Goal: Task Accomplishment & Management: Manage account settings

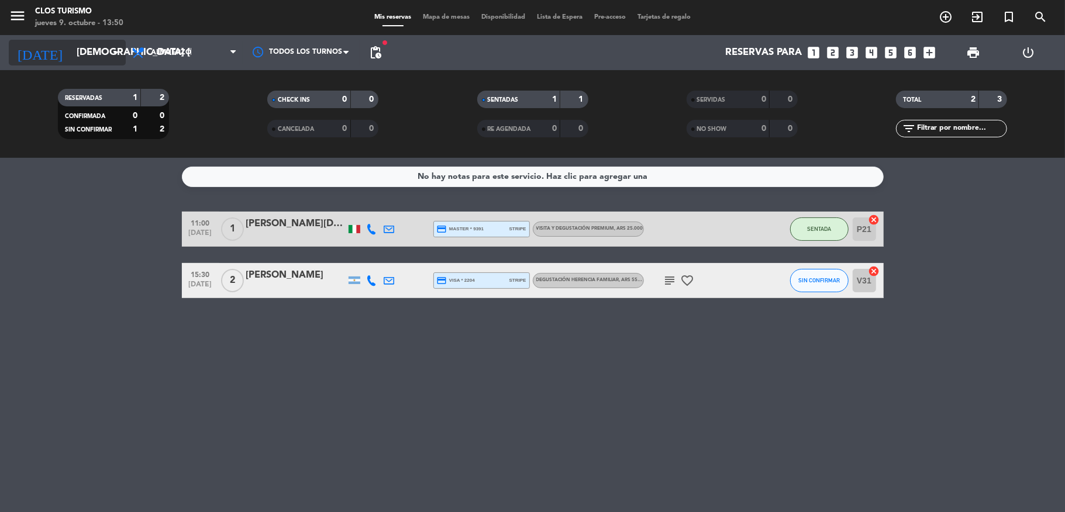
click at [71, 64] on div "[DATE] jue. [DATE] arrow_drop_down" at bounding box center [67, 53] width 117 height 26
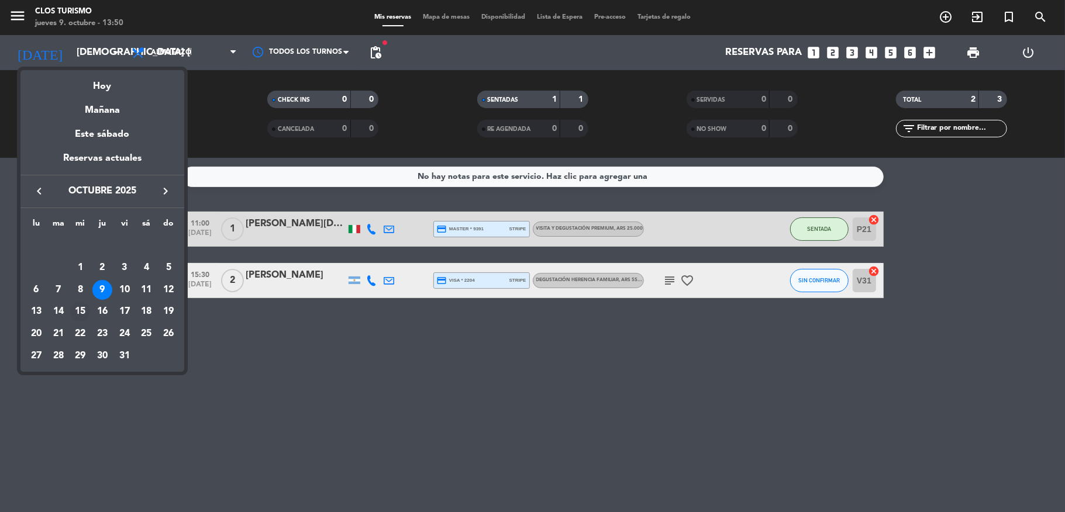
click at [80, 312] on div "15" at bounding box center [80, 312] width 20 height 20
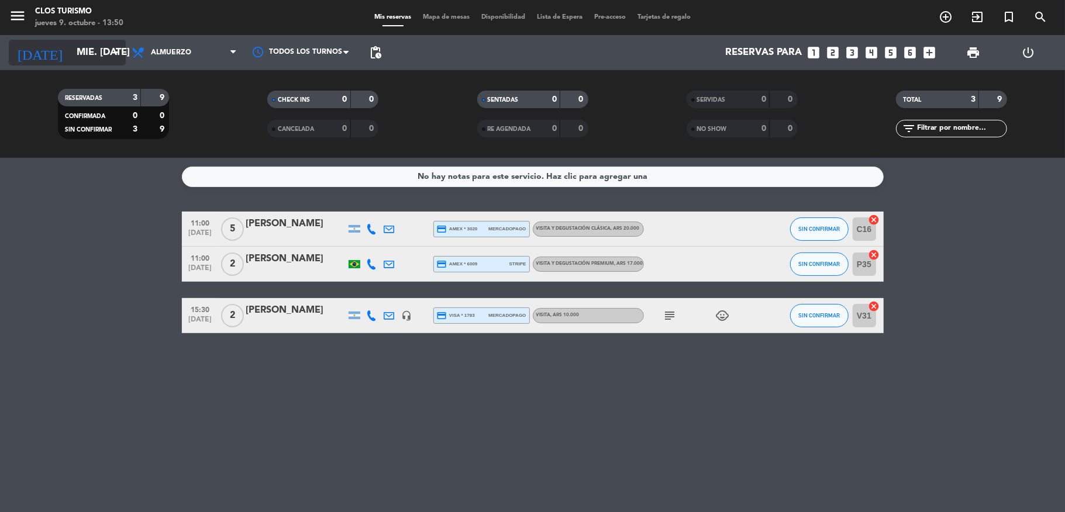
click at [71, 54] on input "mié. [DATE]" at bounding box center [134, 53] width 126 height 23
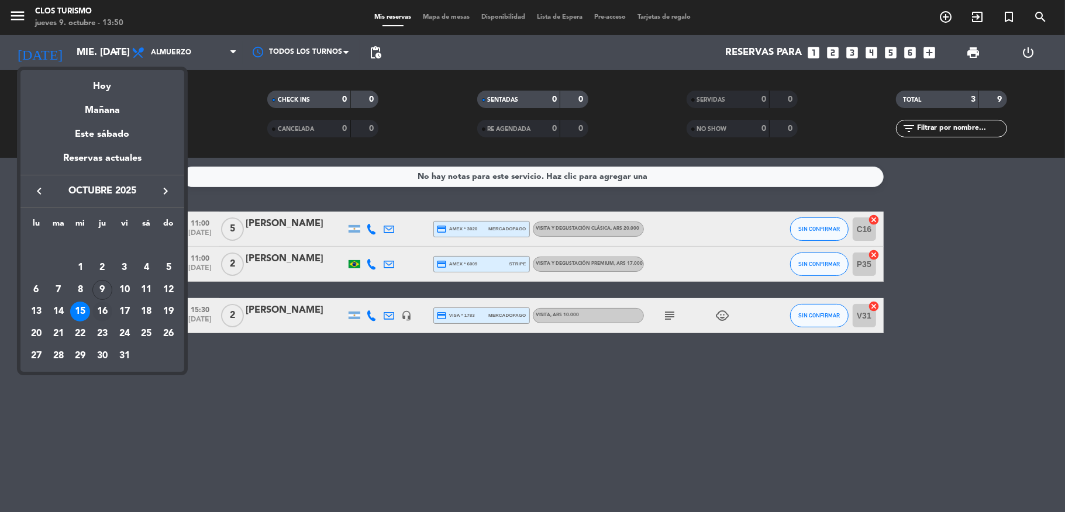
click at [103, 308] on div "16" at bounding box center [102, 312] width 20 height 20
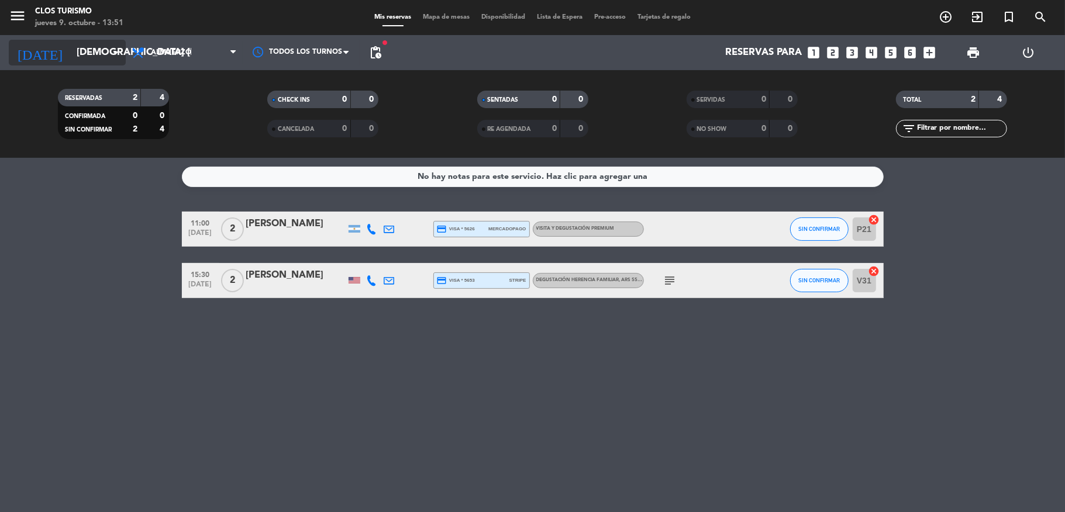
click at [78, 47] on input "[DEMOGRAPHIC_DATA] [DATE]" at bounding box center [134, 53] width 126 height 23
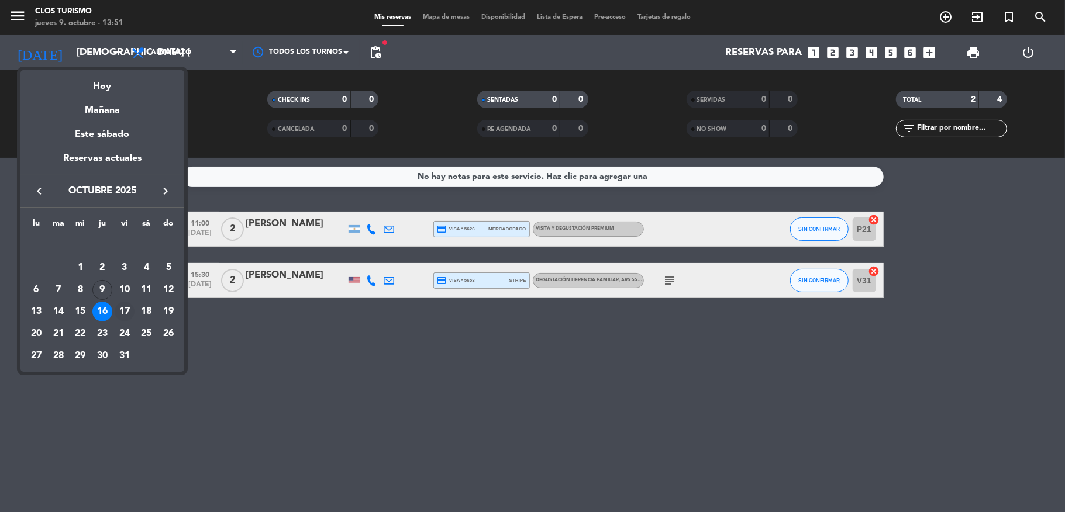
click at [127, 306] on div "17" at bounding box center [125, 312] width 20 height 20
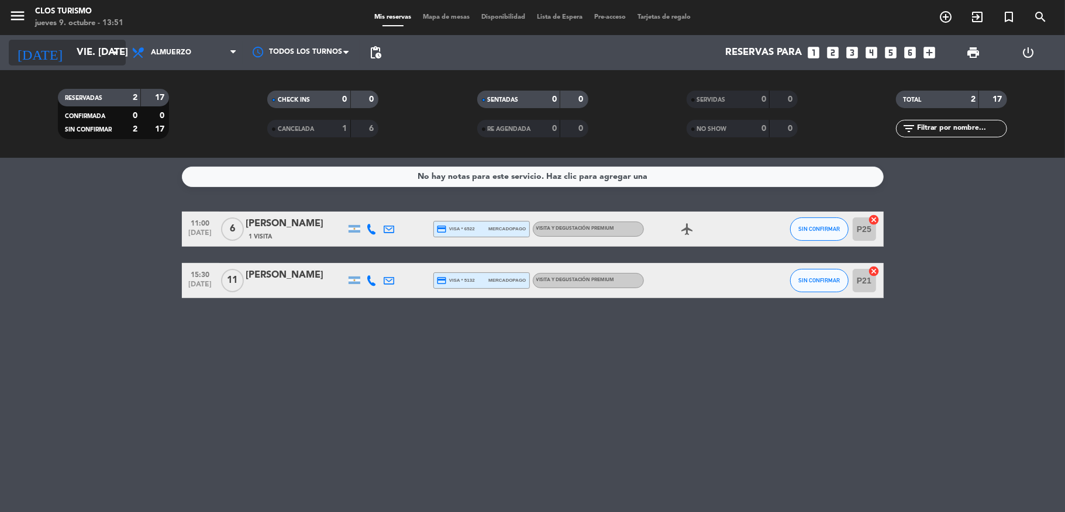
click at [71, 59] on input "vie. [DATE]" at bounding box center [134, 53] width 126 height 23
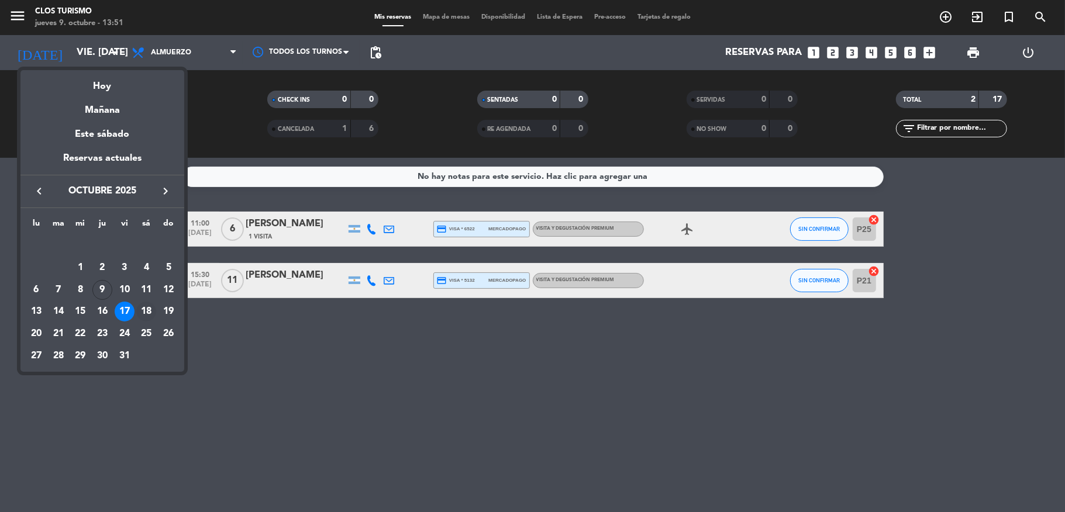
click at [149, 305] on div "18" at bounding box center [146, 312] width 20 height 20
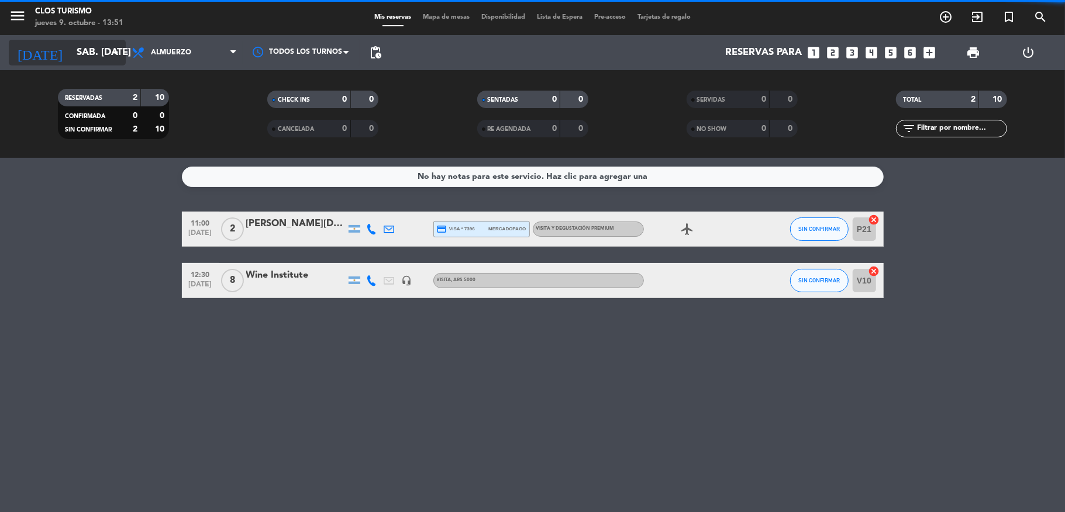
click at [89, 48] on input "sáb. [DATE]" at bounding box center [134, 53] width 126 height 23
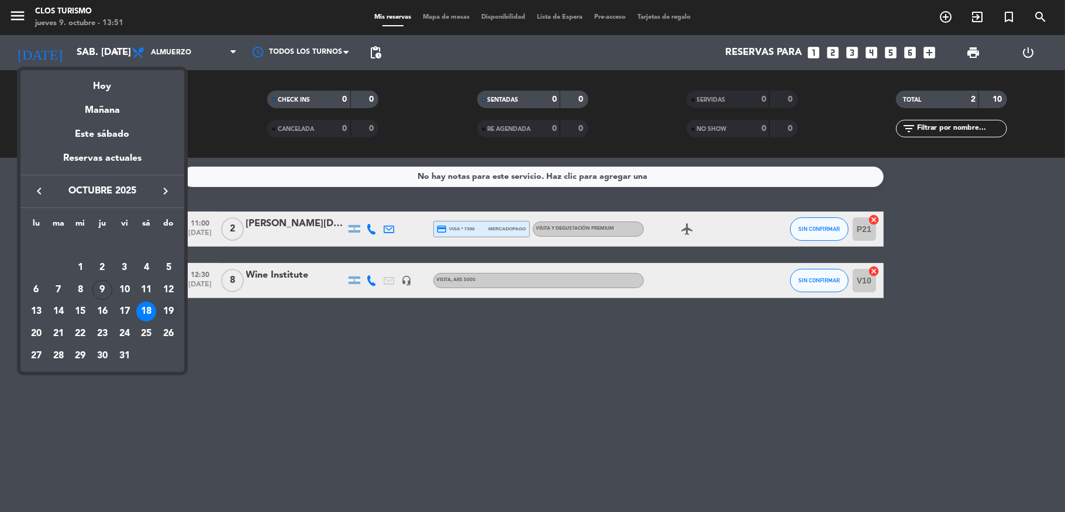
click at [171, 309] on div "19" at bounding box center [168, 312] width 20 height 20
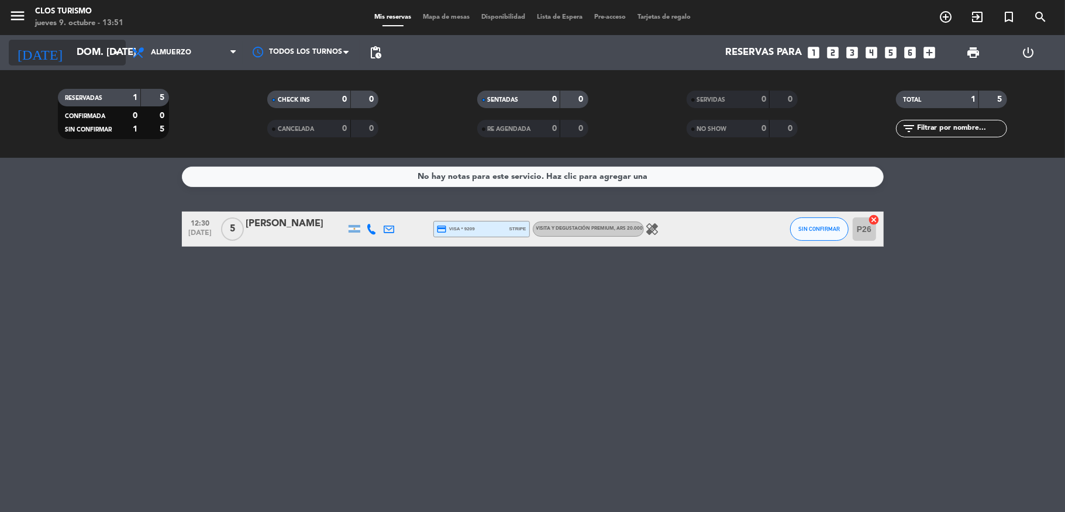
click at [71, 49] on input "dom. [DATE]" at bounding box center [134, 53] width 126 height 23
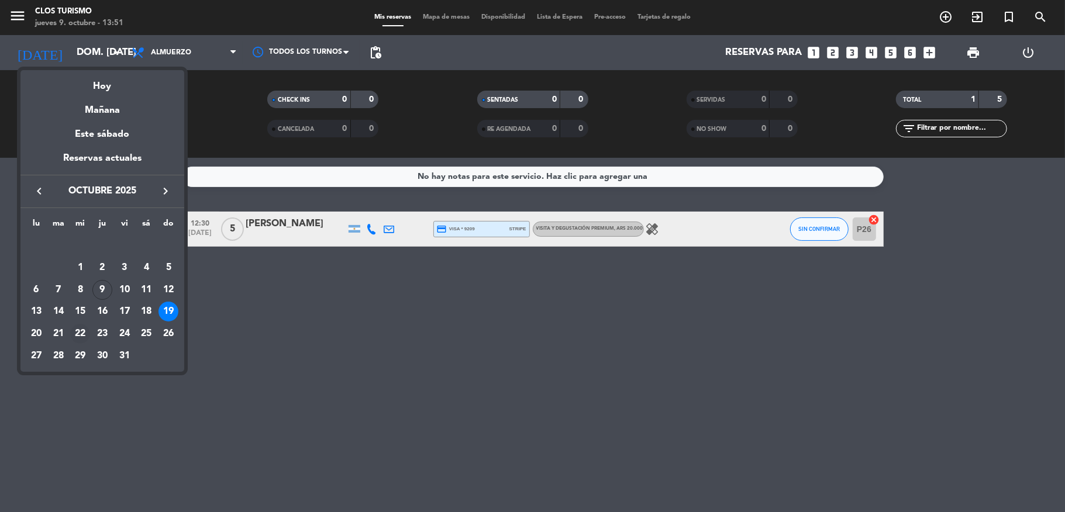
click at [80, 331] on div "22" at bounding box center [80, 334] width 20 height 20
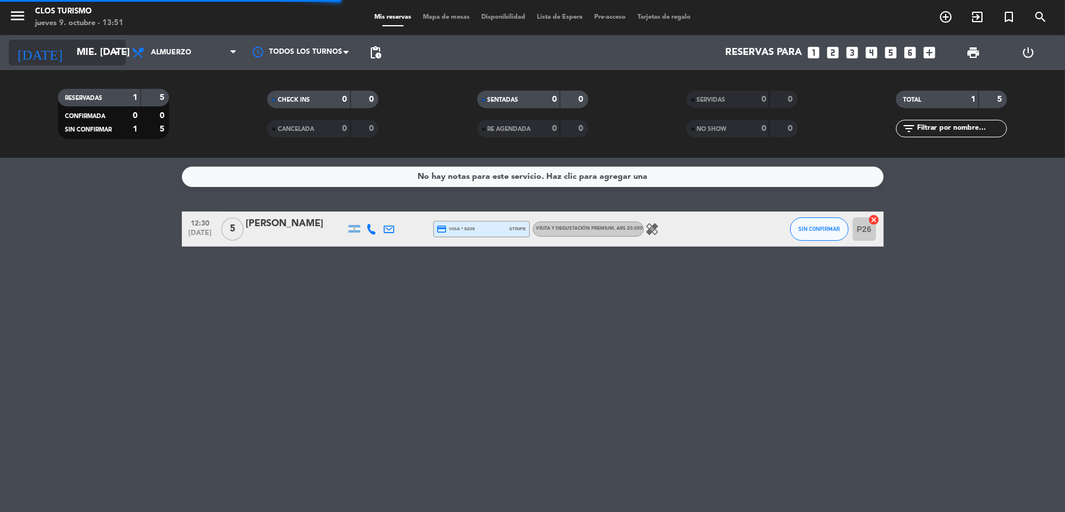
click at [71, 47] on input "mié. [DATE]" at bounding box center [134, 53] width 126 height 23
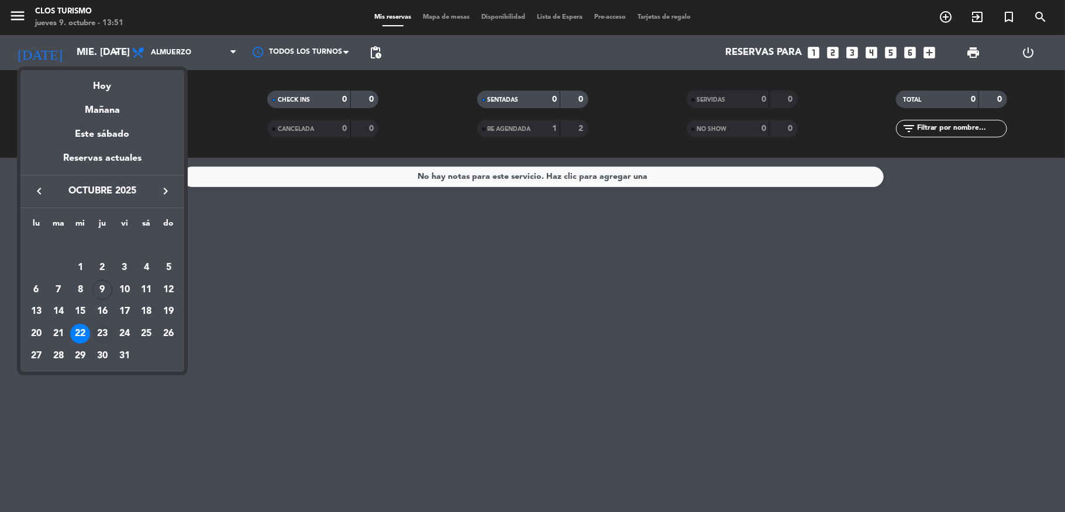
click at [106, 329] on div "23" at bounding box center [102, 334] width 20 height 20
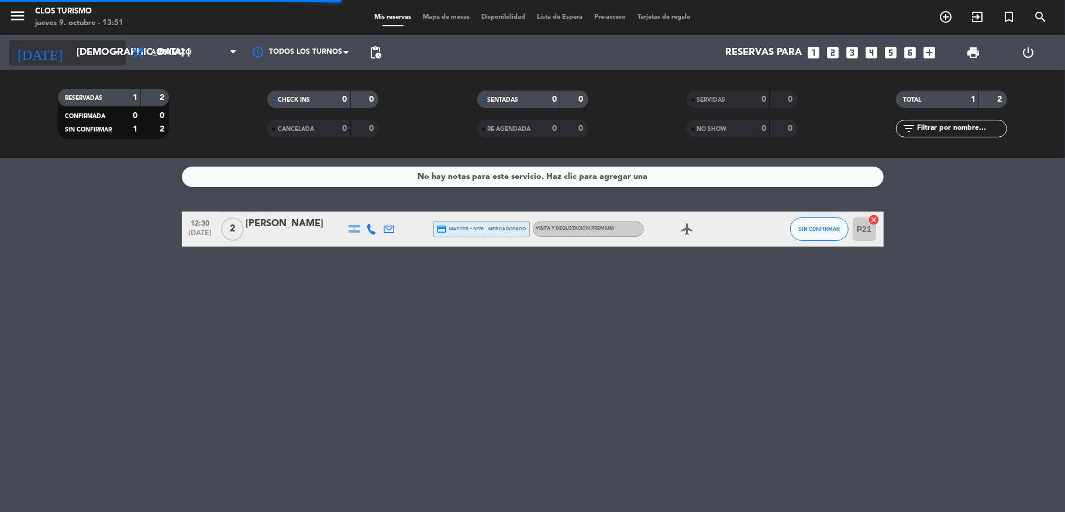
click at [87, 45] on input "[DEMOGRAPHIC_DATA] [DATE]" at bounding box center [134, 53] width 126 height 23
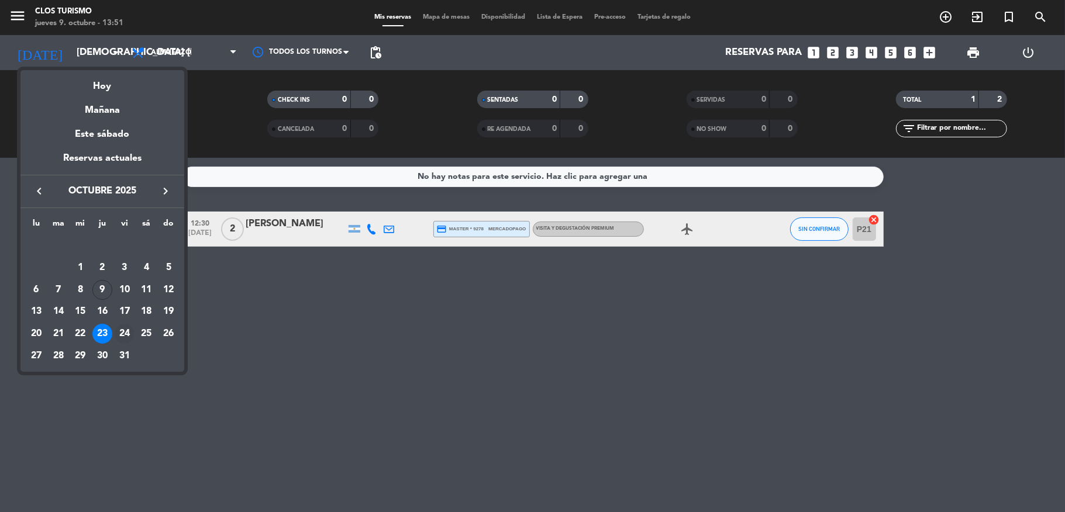
click at [125, 329] on div "24" at bounding box center [125, 334] width 20 height 20
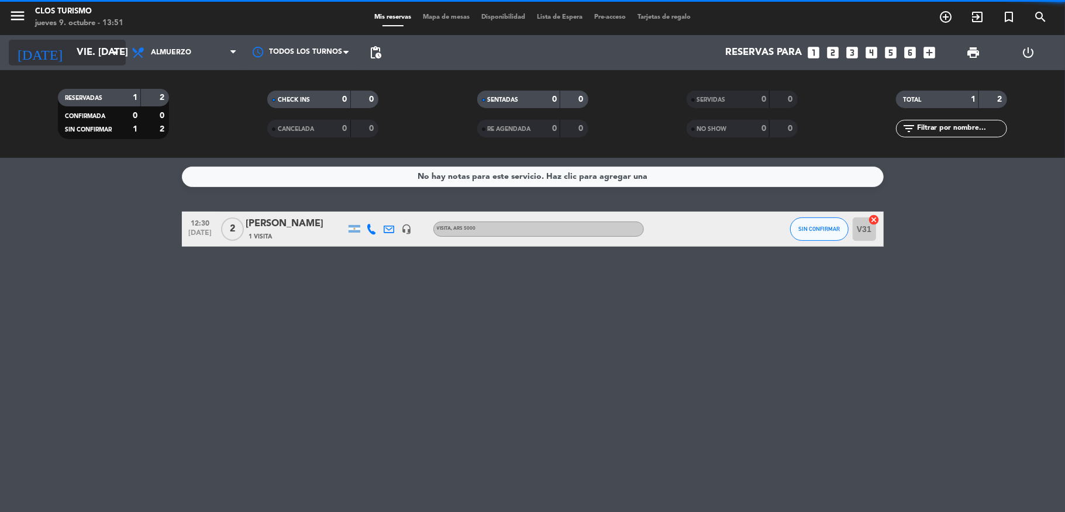
click at [87, 53] on input "vie. [DATE]" at bounding box center [134, 53] width 126 height 23
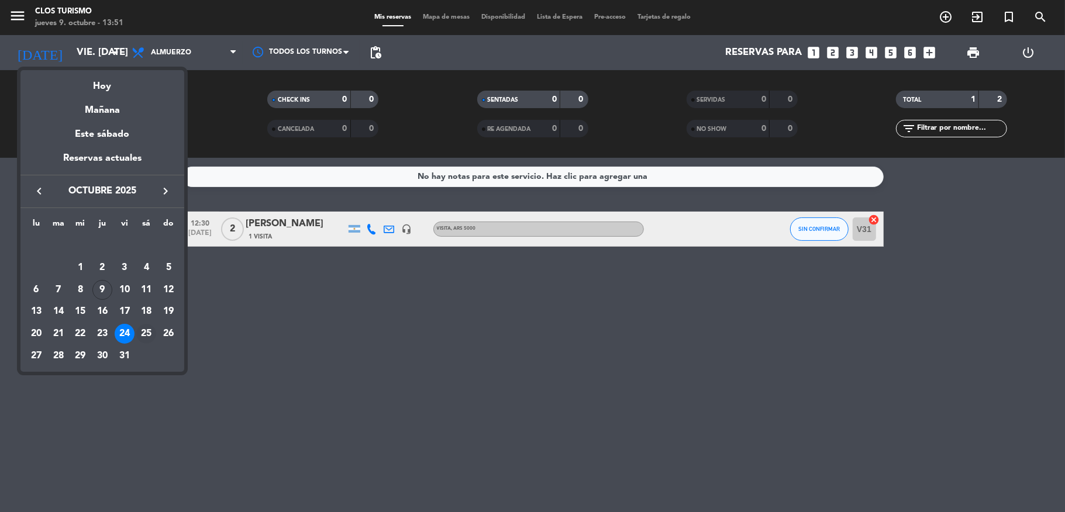
click at [144, 330] on div "25" at bounding box center [146, 334] width 20 height 20
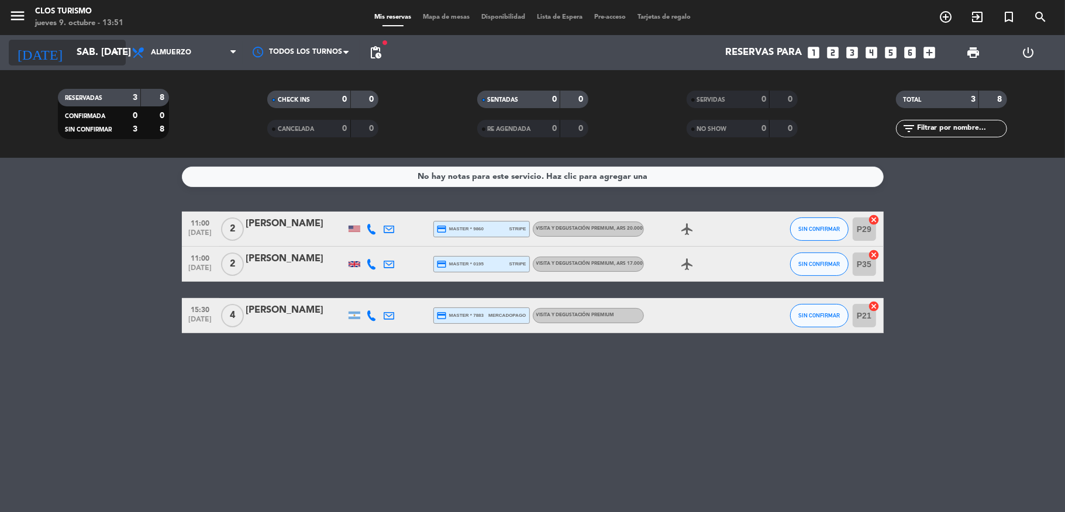
click at [76, 53] on input "sáb. [DATE]" at bounding box center [134, 53] width 126 height 23
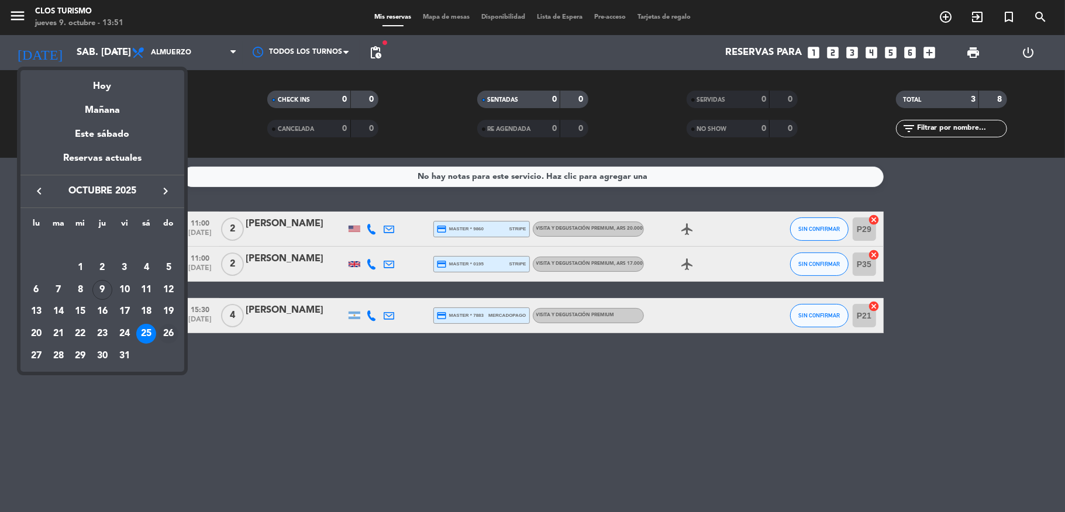
click at [164, 329] on div "26" at bounding box center [168, 334] width 20 height 20
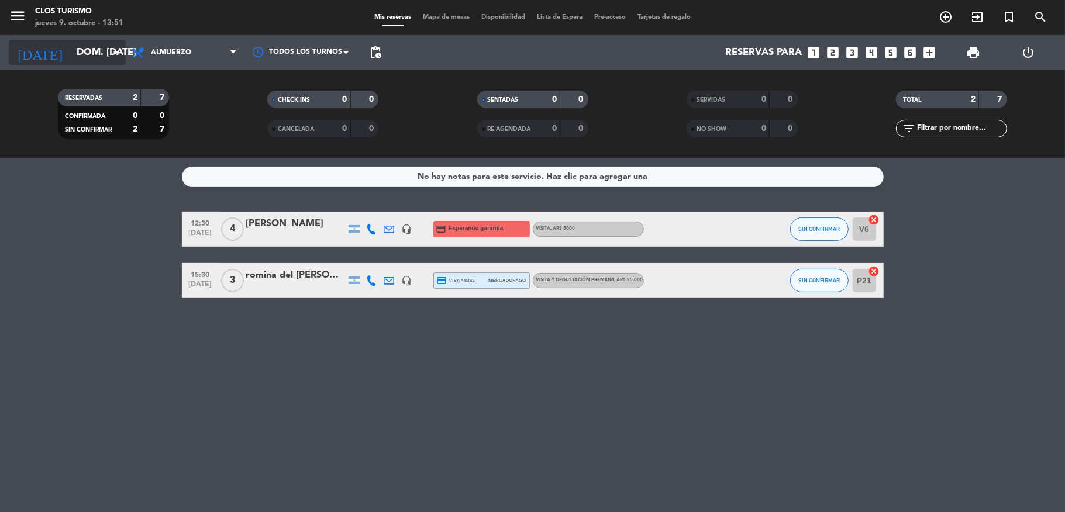
click at [78, 53] on input "dom. [DATE]" at bounding box center [134, 53] width 126 height 23
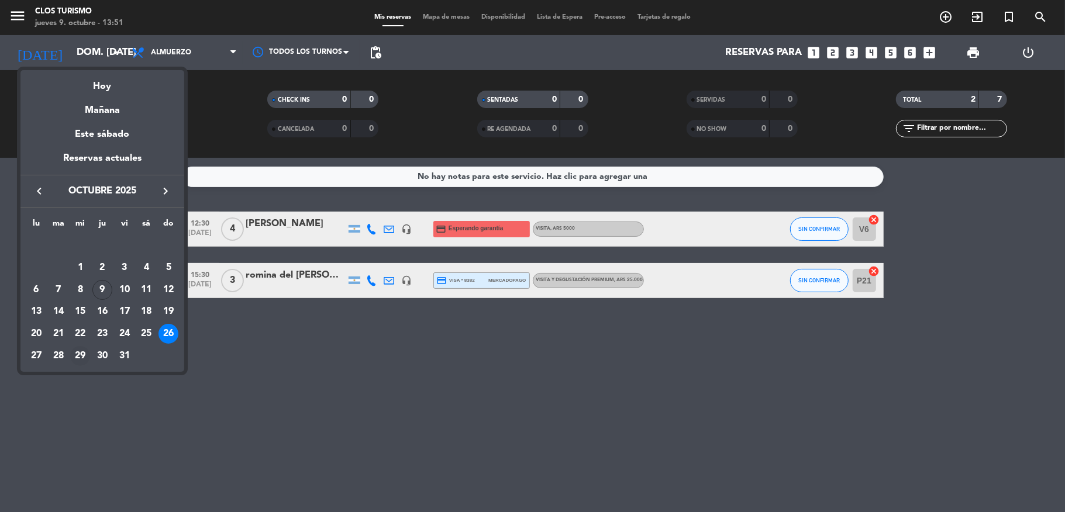
click at [80, 355] on div "29" at bounding box center [80, 356] width 20 height 20
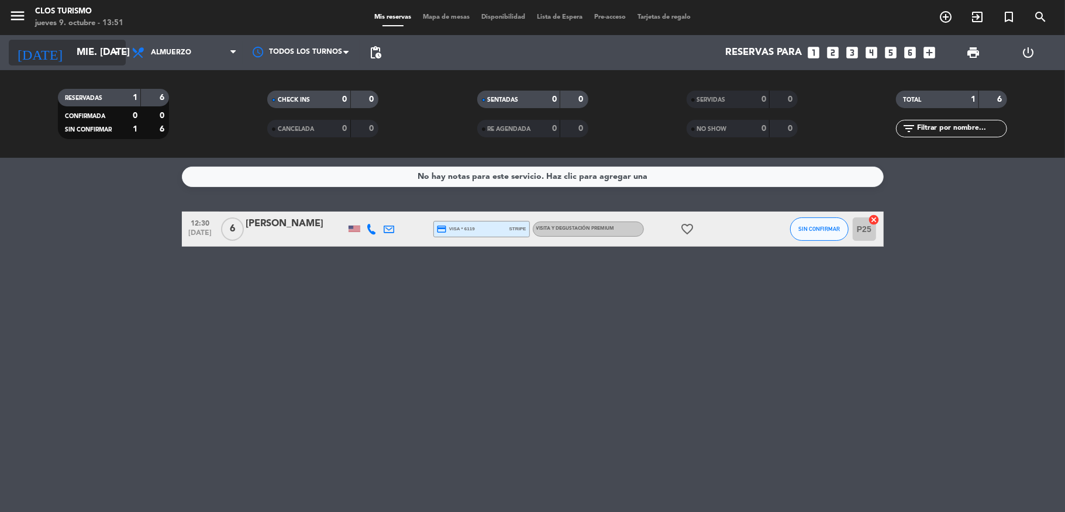
click at [77, 47] on input "mié. [DATE]" at bounding box center [134, 53] width 126 height 23
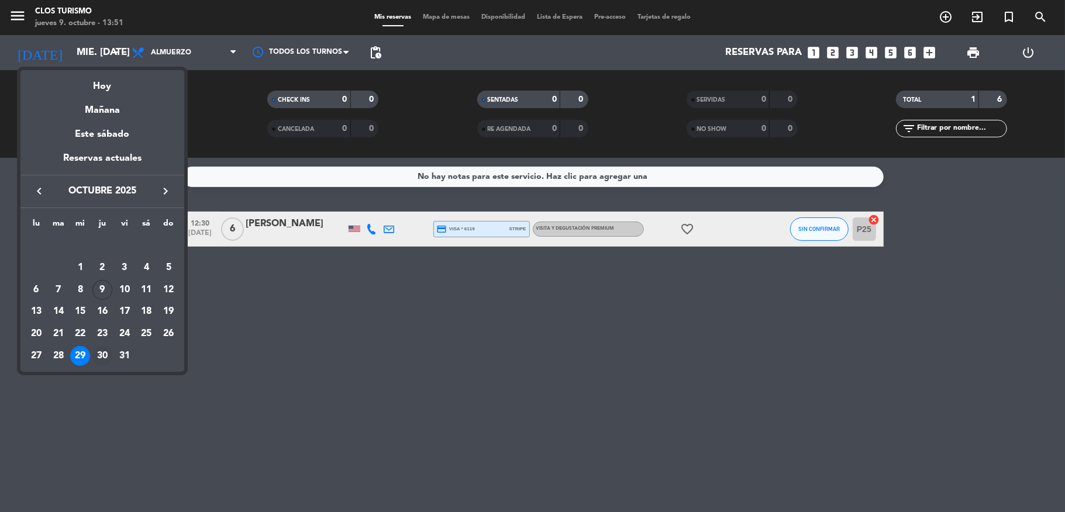
click at [105, 351] on div "30" at bounding box center [102, 356] width 20 height 20
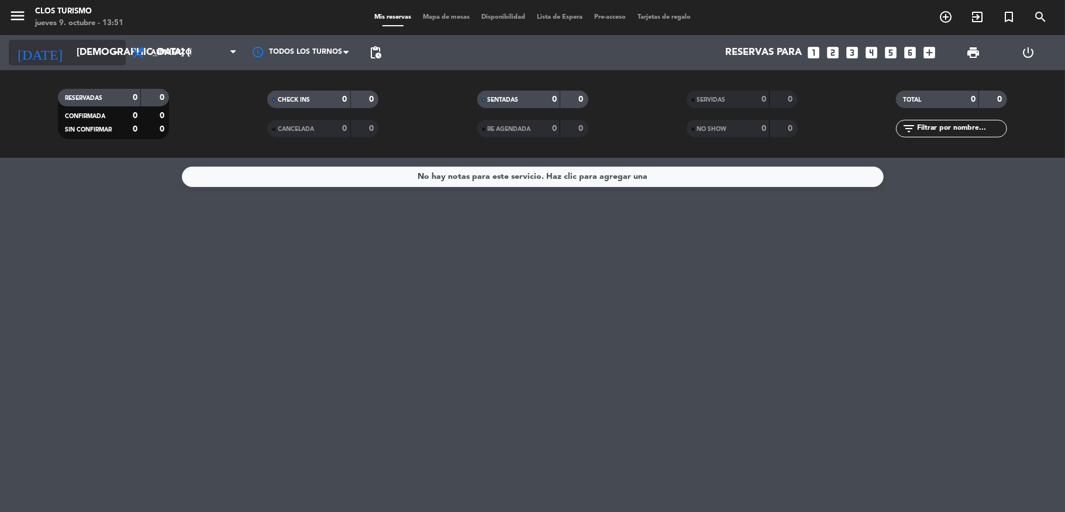
click at [74, 49] on input "[DEMOGRAPHIC_DATA] [DATE]" at bounding box center [134, 53] width 126 height 23
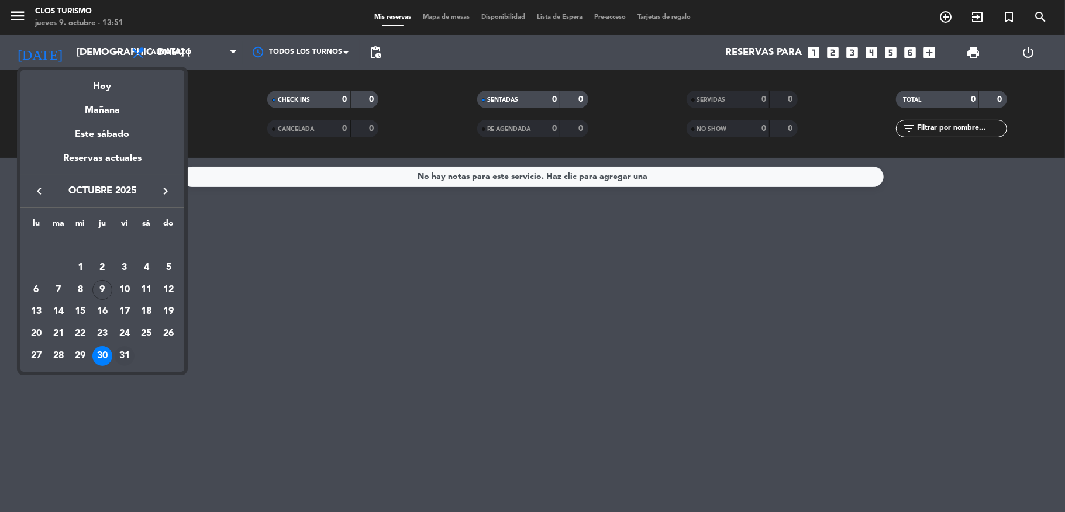
click at [124, 354] on div "31" at bounding box center [125, 356] width 20 height 20
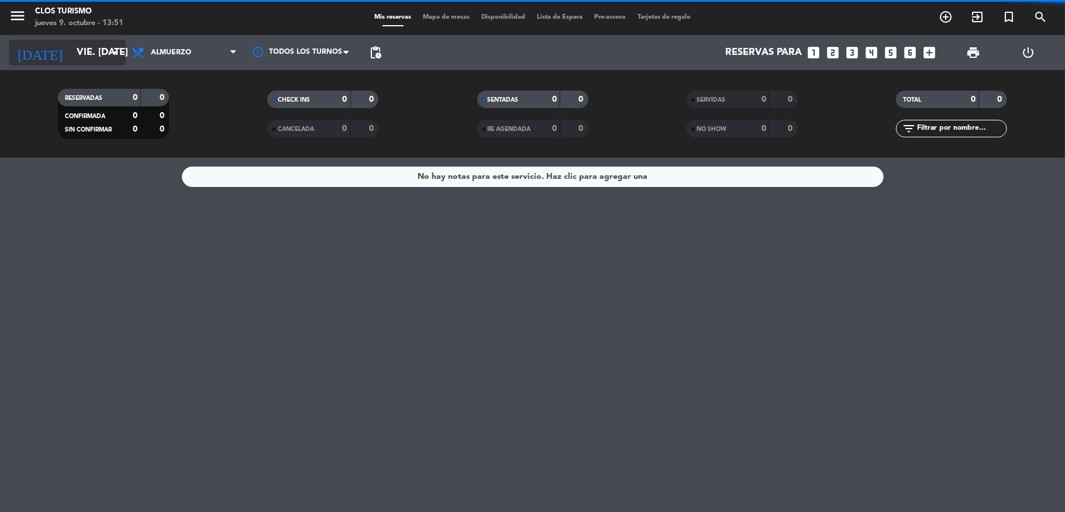
click at [88, 57] on input "vie. [DATE]" at bounding box center [134, 53] width 126 height 23
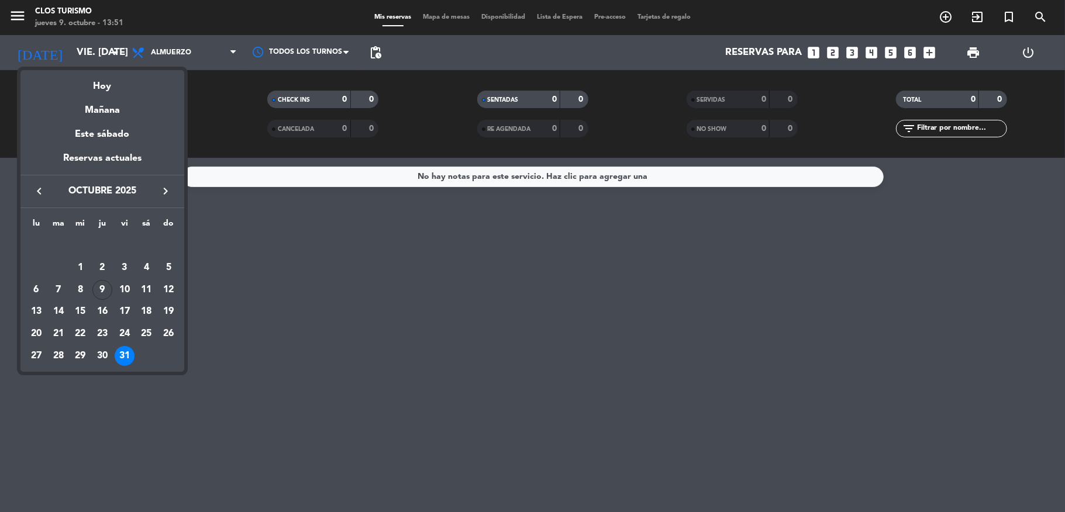
click at [166, 188] on icon "keyboard_arrow_right" at bounding box center [165, 191] width 14 height 14
click at [149, 240] on div "1" at bounding box center [146, 246] width 20 height 20
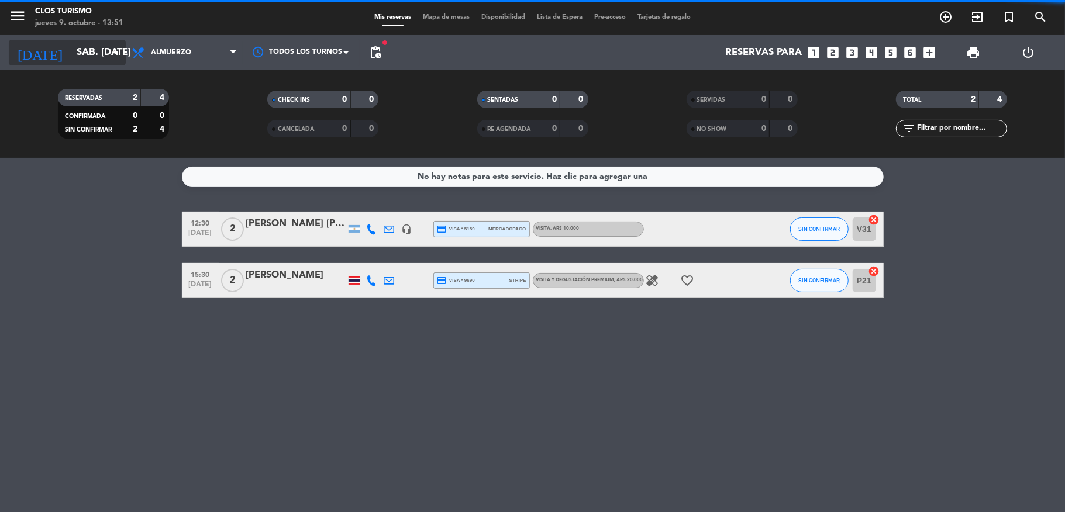
click at [71, 48] on input "sáb. [DATE]" at bounding box center [134, 53] width 126 height 23
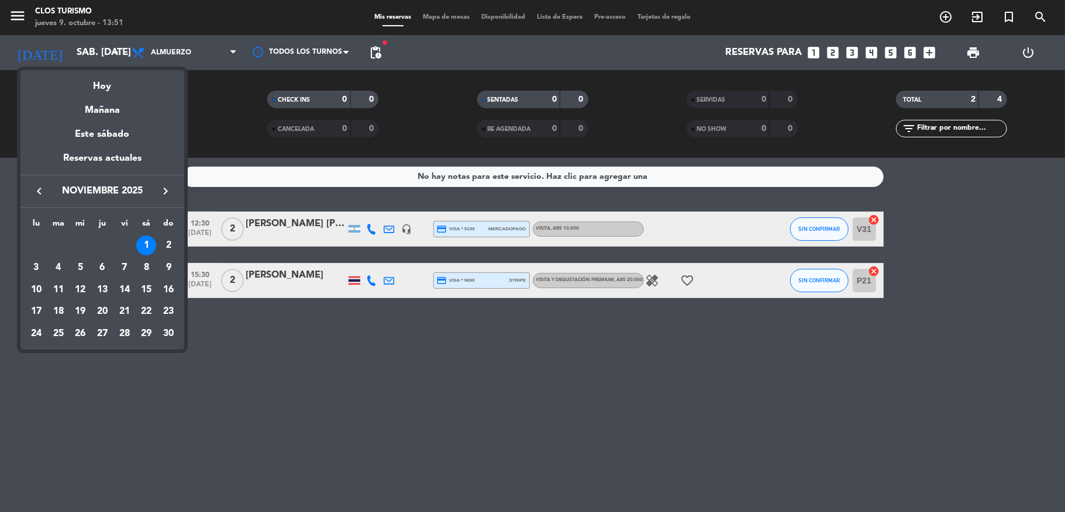
click at [365, 299] on div at bounding box center [532, 256] width 1065 height 512
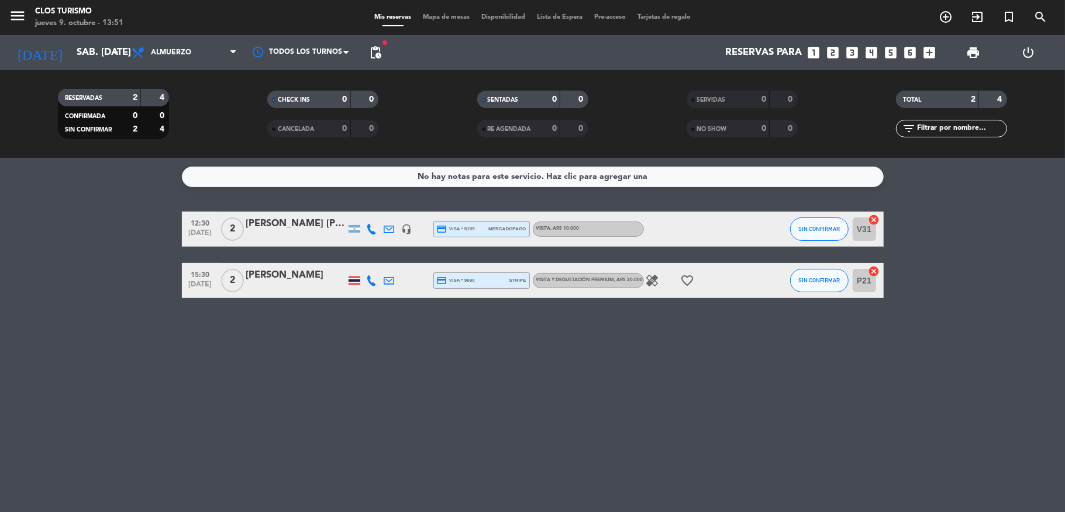
click at [351, 284] on div at bounding box center [354, 281] width 12 height 8
click at [378, 58] on span "pending_actions" at bounding box center [375, 53] width 14 height 14
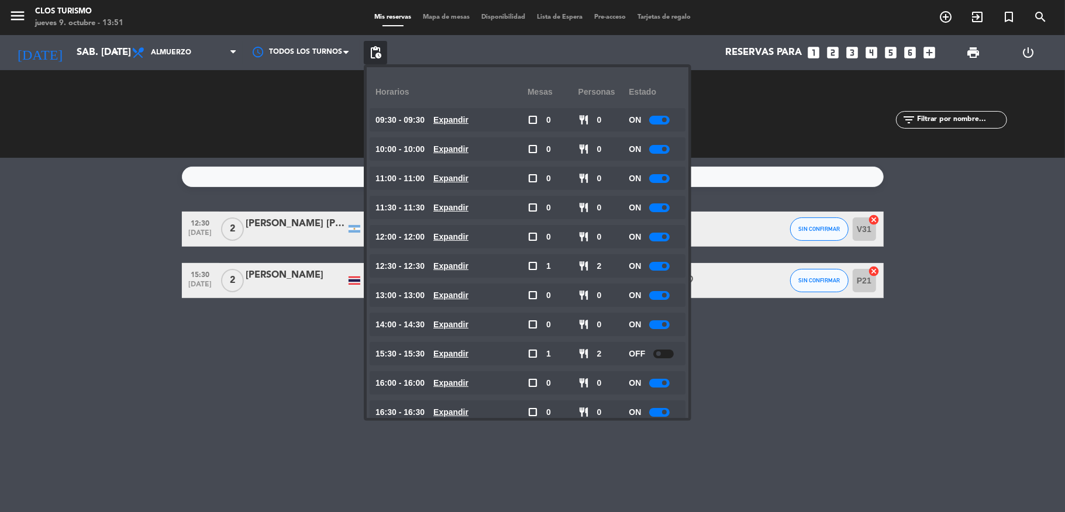
click at [156, 362] on div "No hay notas para este servicio. Haz clic para agregar una 12:30 [DATE] 2 [PERS…" at bounding box center [532, 335] width 1065 height 354
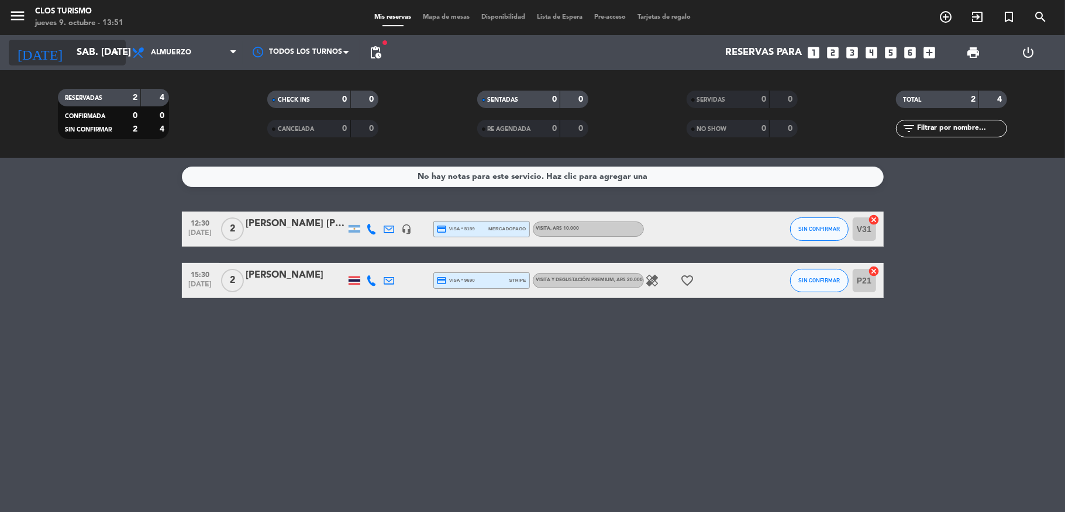
click at [97, 57] on input "sáb. [DATE]" at bounding box center [134, 53] width 126 height 23
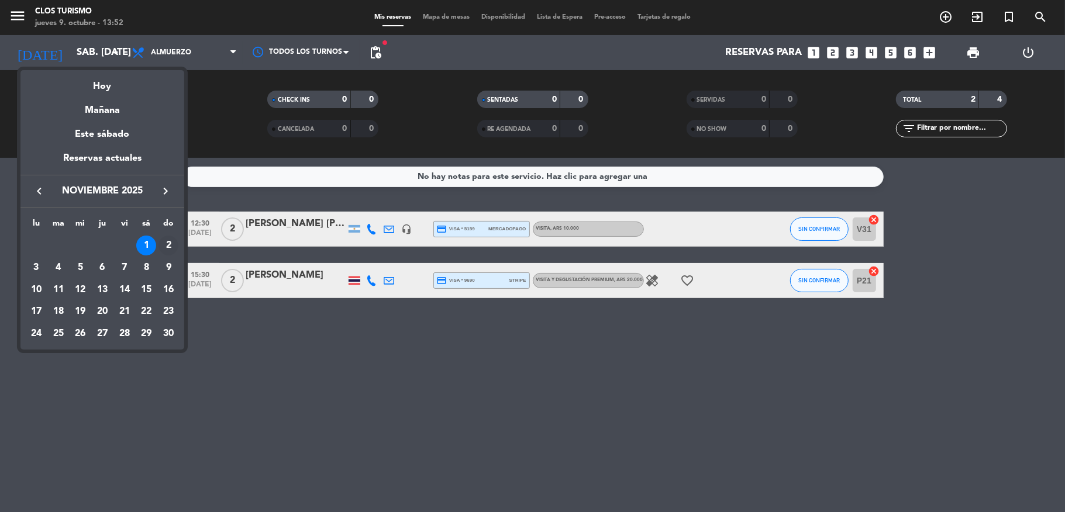
click at [161, 244] on div "2" at bounding box center [168, 246] width 20 height 20
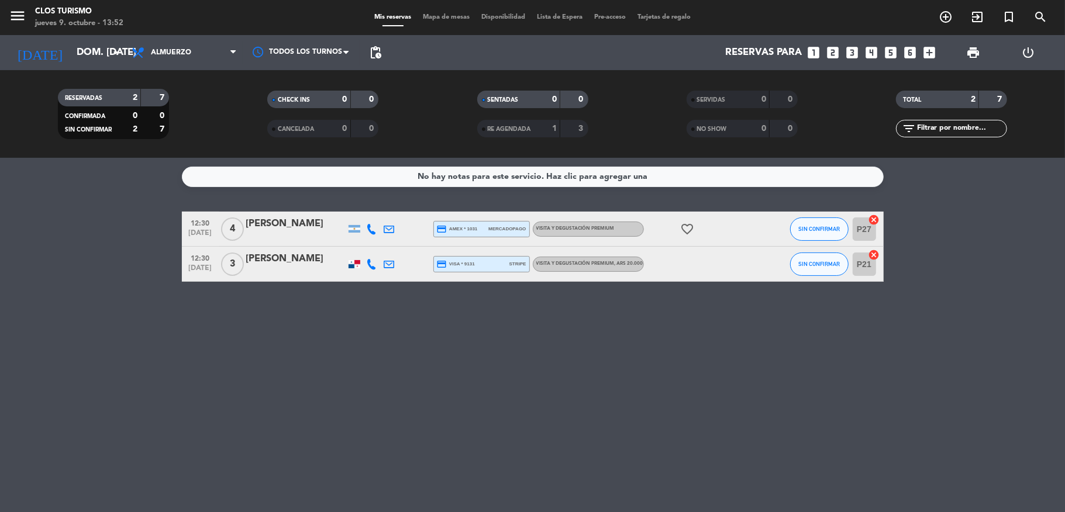
click at [81, 38] on div "[DATE] dom. [DATE] arrow_drop_down" at bounding box center [67, 52] width 117 height 35
click at [378, 333] on div "No hay notas para este servicio. Haz clic para agregar una 12:30 [DATE] 4 [PERS…" at bounding box center [532, 335] width 1065 height 354
click at [353, 262] on div at bounding box center [354, 264] width 12 height 8
click at [319, 321] on div "No hay notas para este servicio. Haz clic para agregar una 12:30 [DATE] 4 [PERS…" at bounding box center [532, 335] width 1065 height 354
click at [90, 51] on input "dom. [DATE]" at bounding box center [134, 53] width 126 height 23
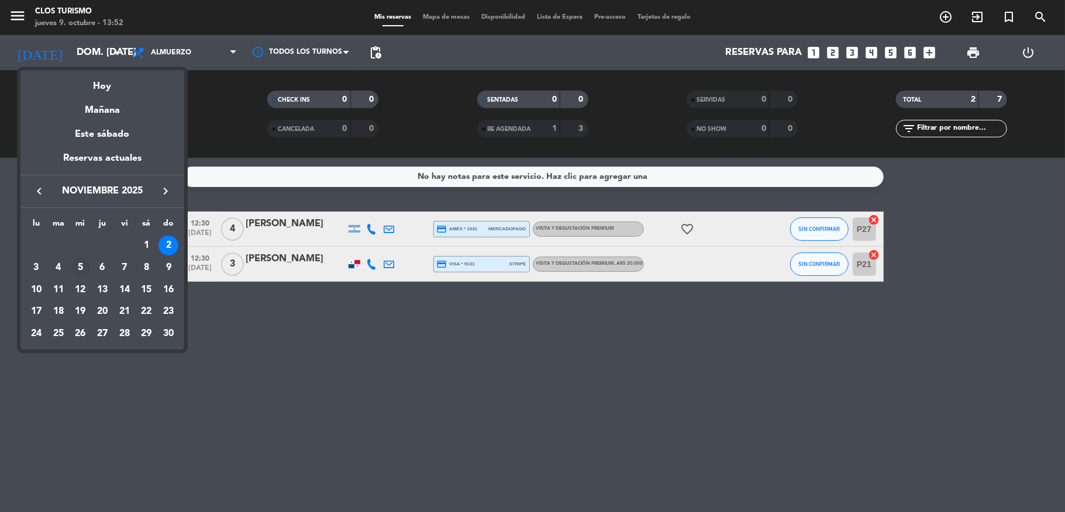
click at [80, 261] on div "5" at bounding box center [80, 268] width 20 height 20
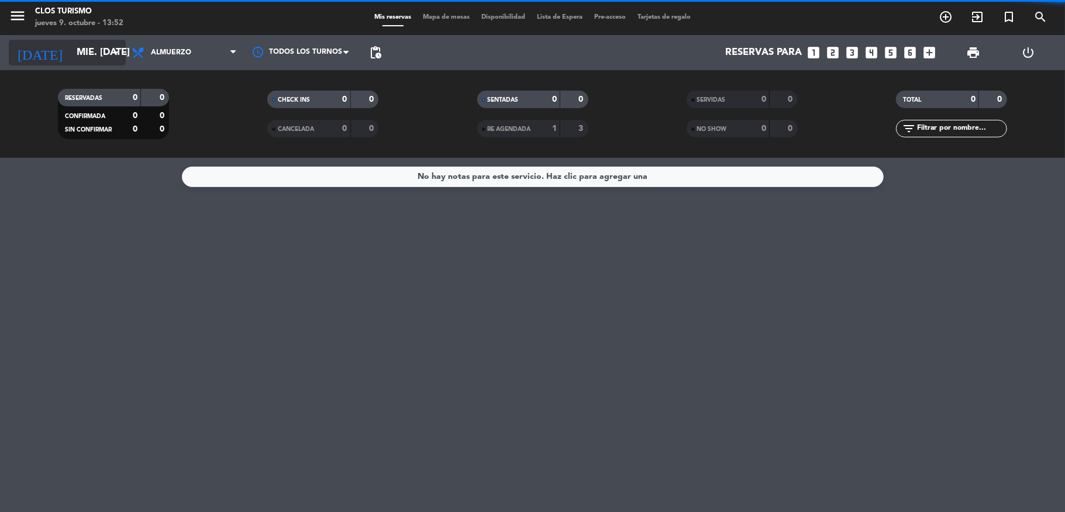
click at [82, 55] on input "mié. [DATE]" at bounding box center [134, 53] width 126 height 23
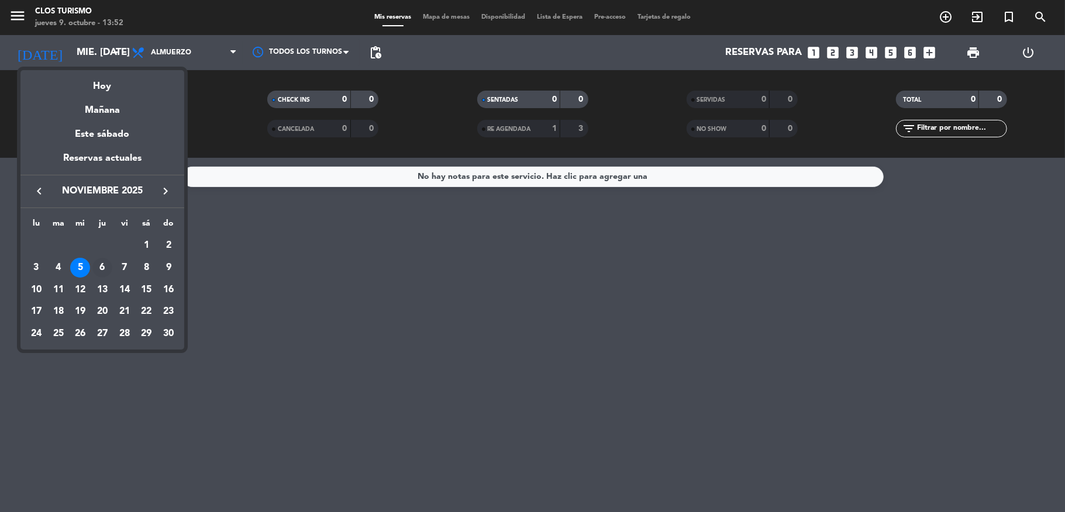
click at [103, 267] on div "6" at bounding box center [102, 268] width 20 height 20
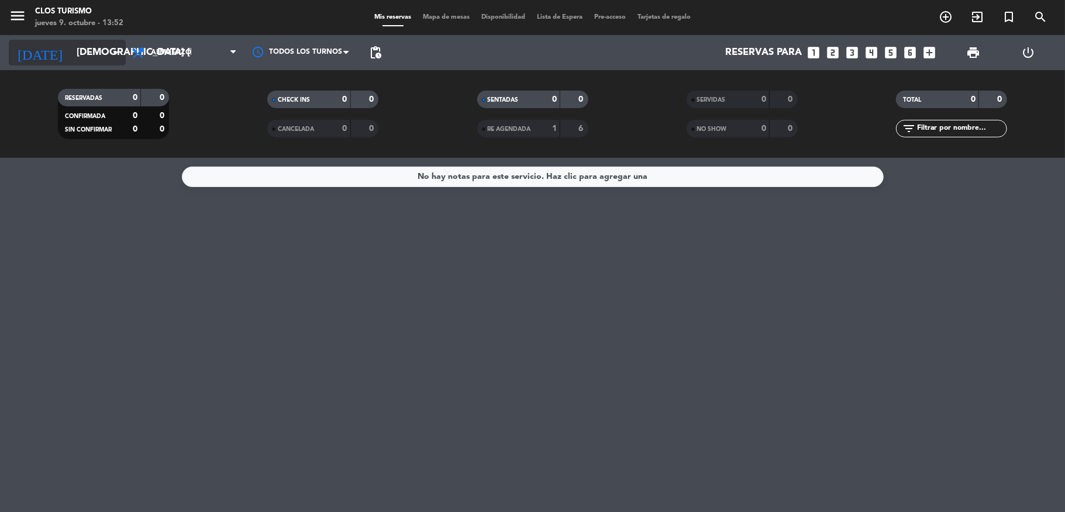
click at [82, 52] on input "[DEMOGRAPHIC_DATA] [DATE]" at bounding box center [134, 53] width 126 height 23
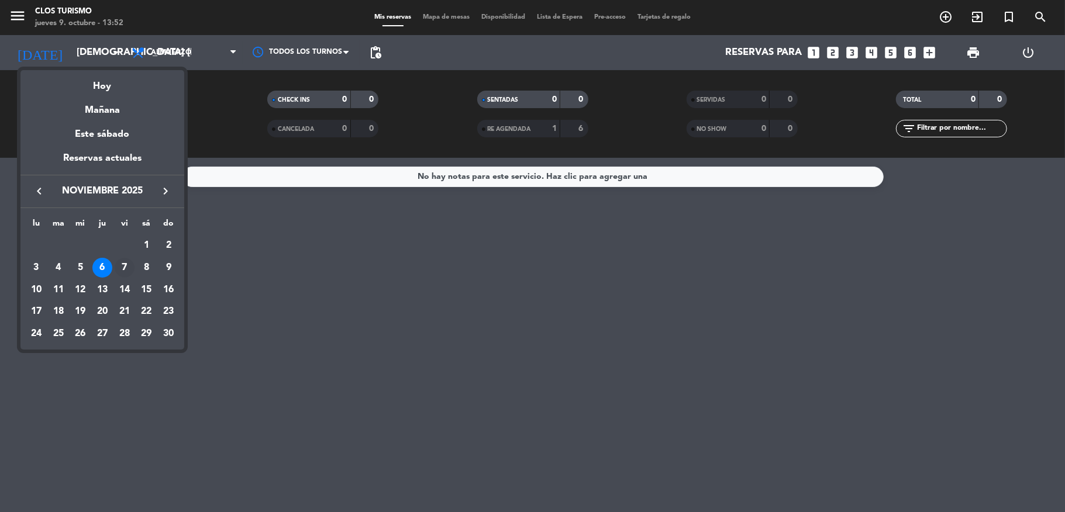
click at [124, 262] on div "7" at bounding box center [125, 268] width 20 height 20
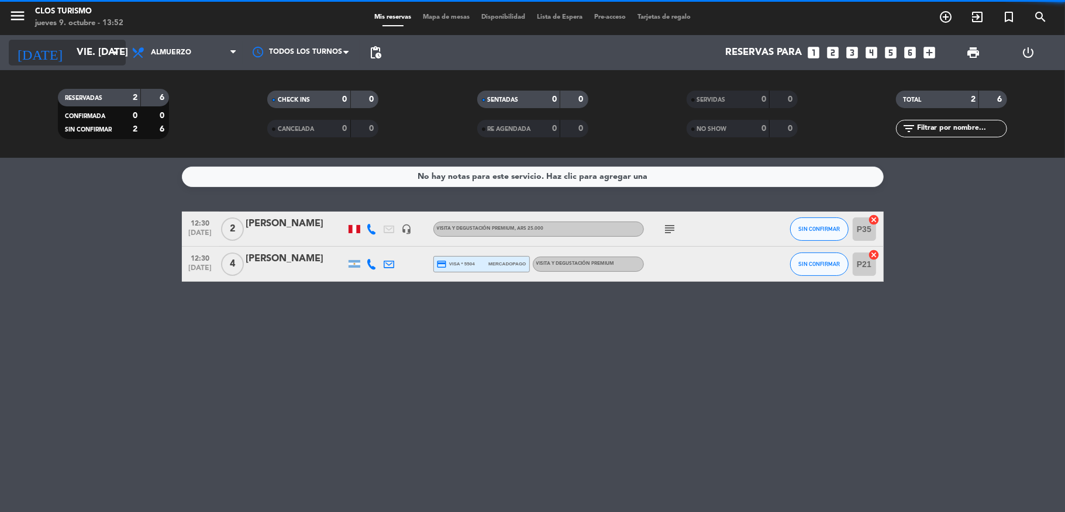
click at [71, 47] on input "vie. [DATE]" at bounding box center [134, 53] width 126 height 23
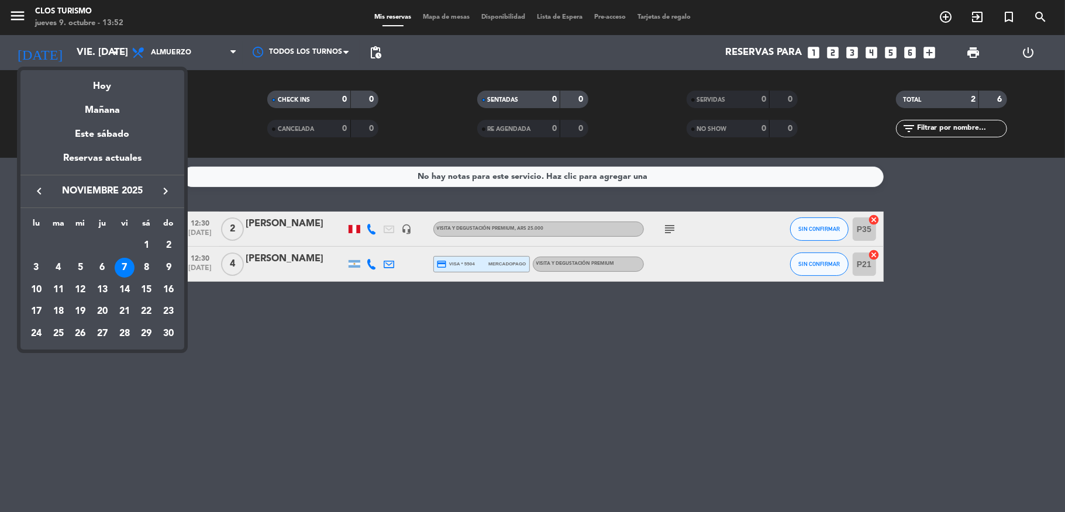
click at [660, 234] on div at bounding box center [532, 256] width 1065 height 512
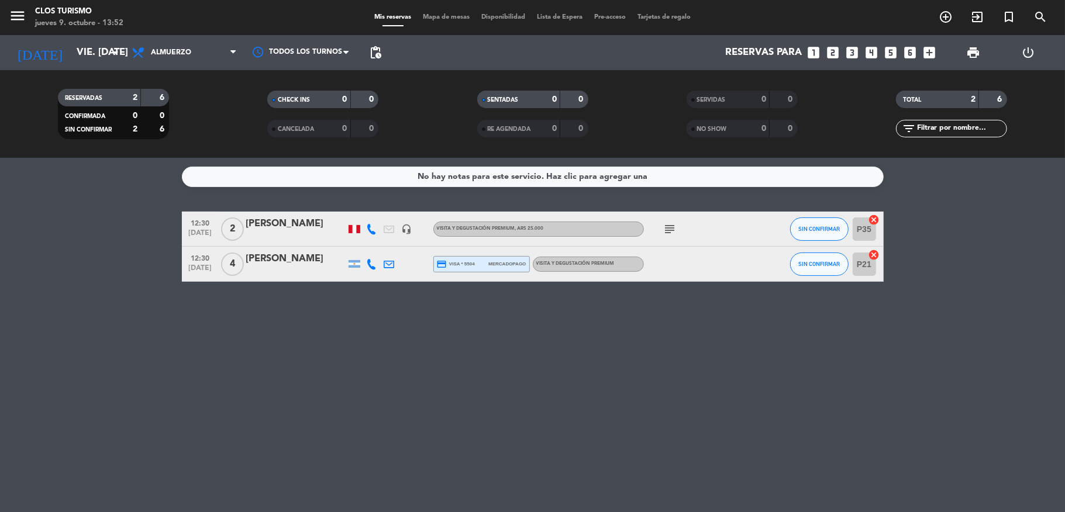
click at [665, 225] on icon "subject" at bounding box center [670, 229] width 14 height 14
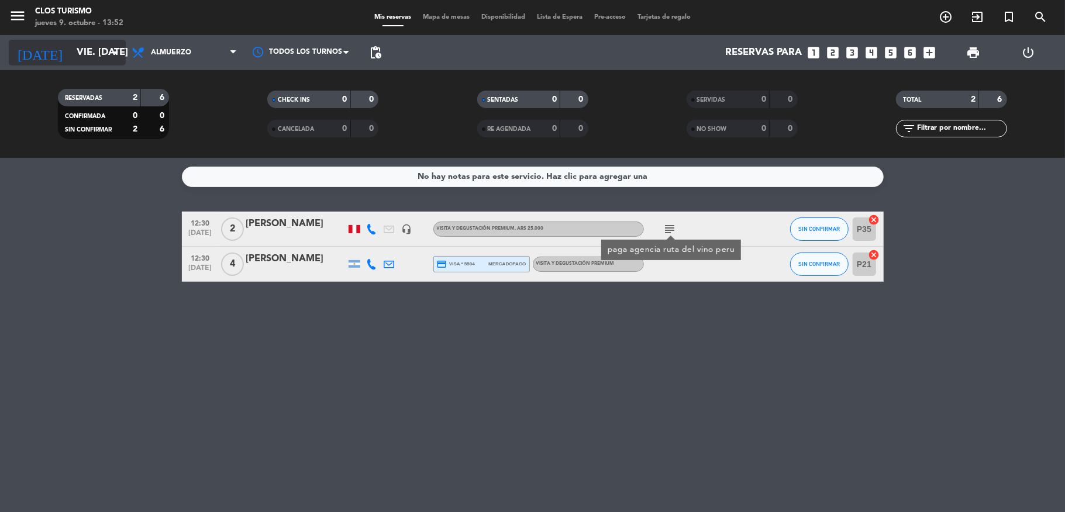
click at [71, 51] on input "vie. [DATE]" at bounding box center [134, 53] width 126 height 23
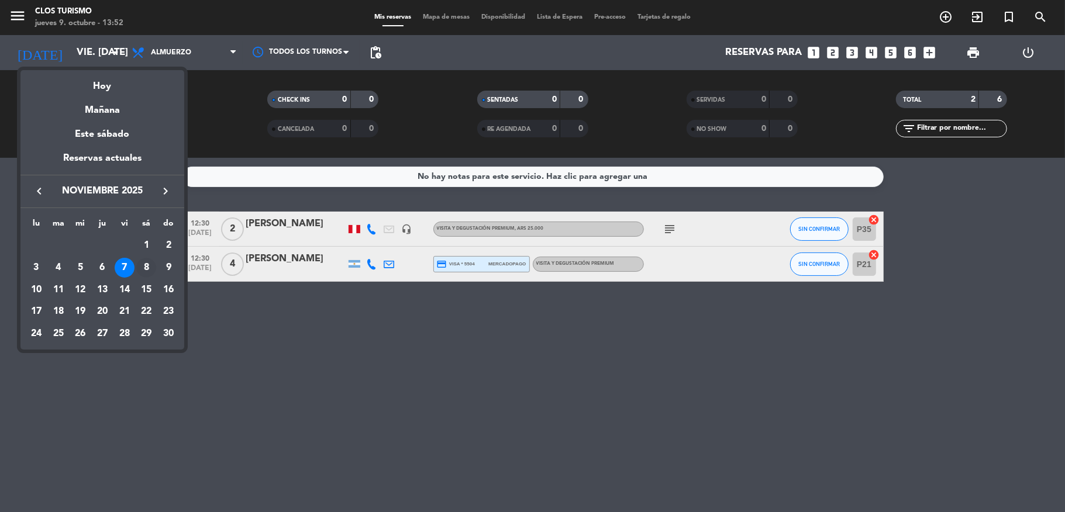
click at [143, 267] on div "8" at bounding box center [146, 268] width 20 height 20
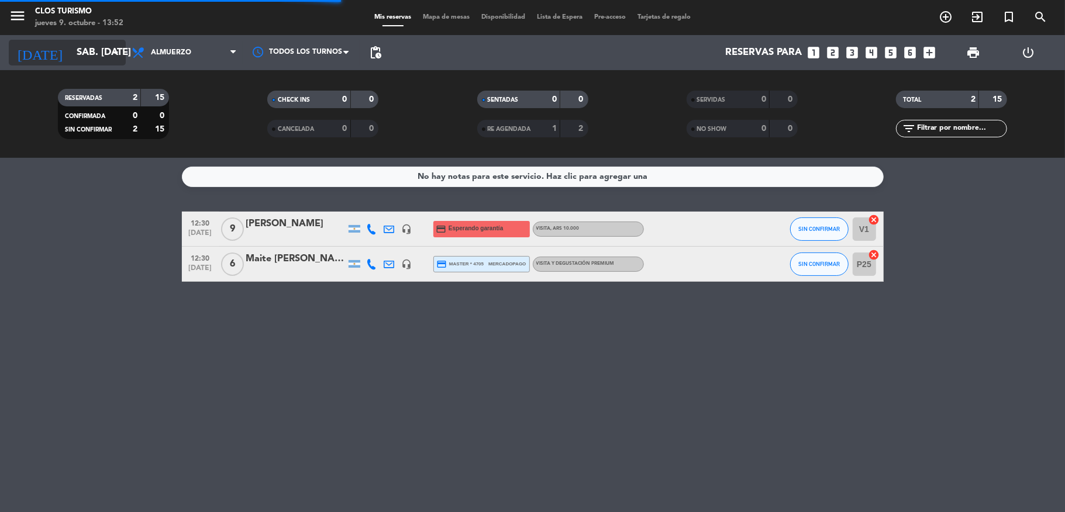
click at [71, 50] on input "sáb. [DATE]" at bounding box center [134, 53] width 126 height 23
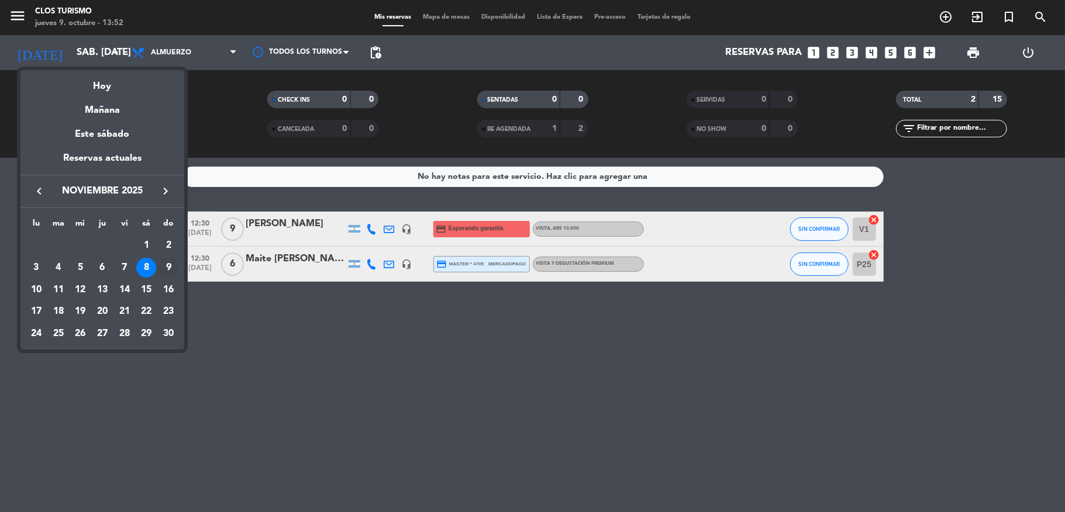
click at [170, 267] on div "9" at bounding box center [168, 268] width 20 height 20
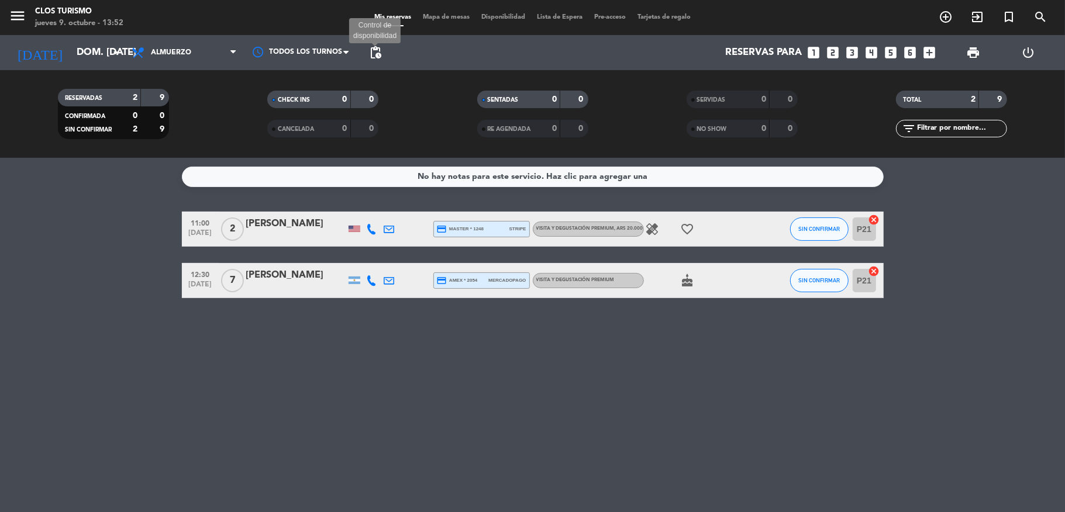
click at [377, 55] on span "pending_actions" at bounding box center [375, 53] width 14 height 14
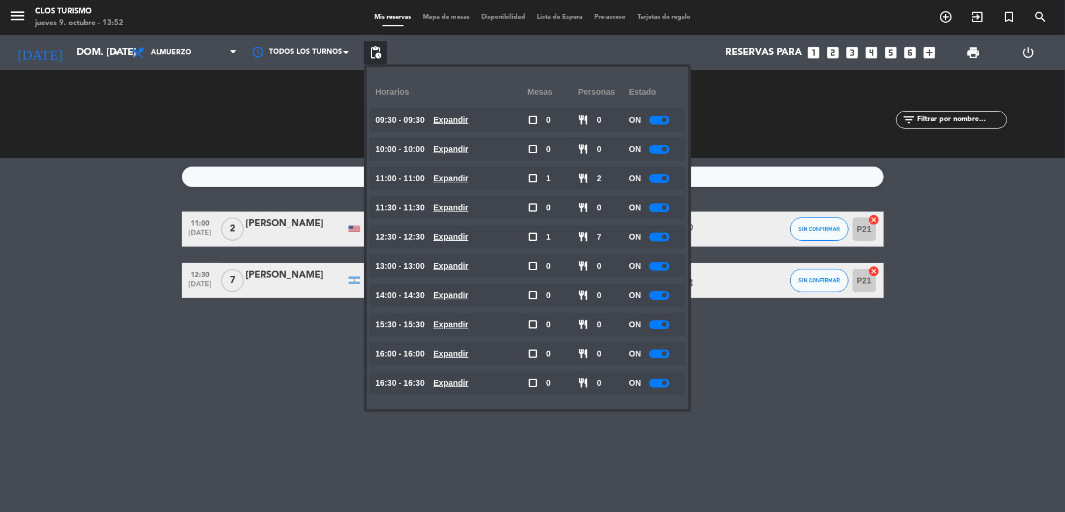
click at [665, 177] on span at bounding box center [664, 178] width 5 height 5
click at [0, 241] on bookings-row "11:00 [DATE] 2 [PERSON_NAME] credit_card master * 1248 stripe VISITA Y DEGUSTAC…" at bounding box center [532, 255] width 1065 height 87
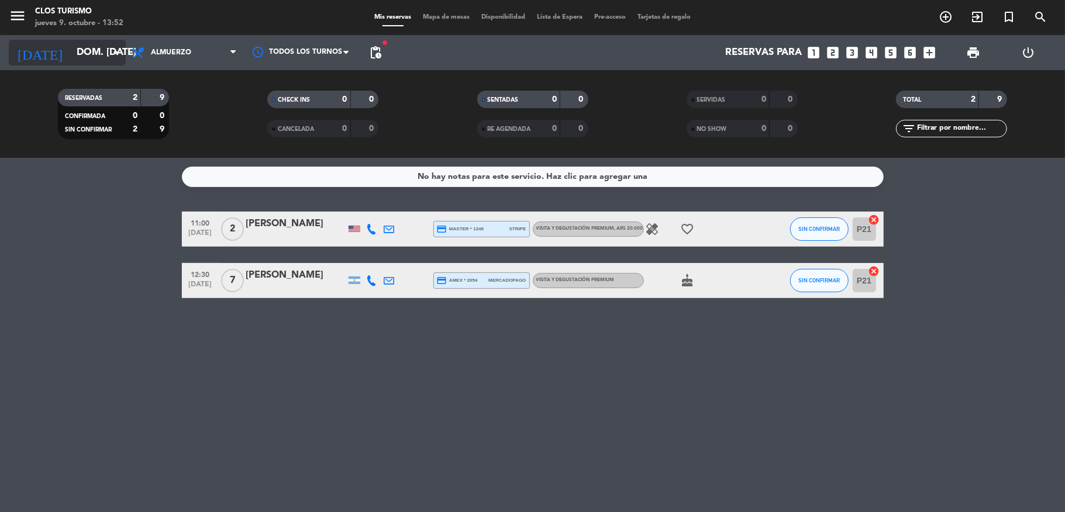
click at [78, 48] on input "dom. [DATE]" at bounding box center [134, 53] width 126 height 23
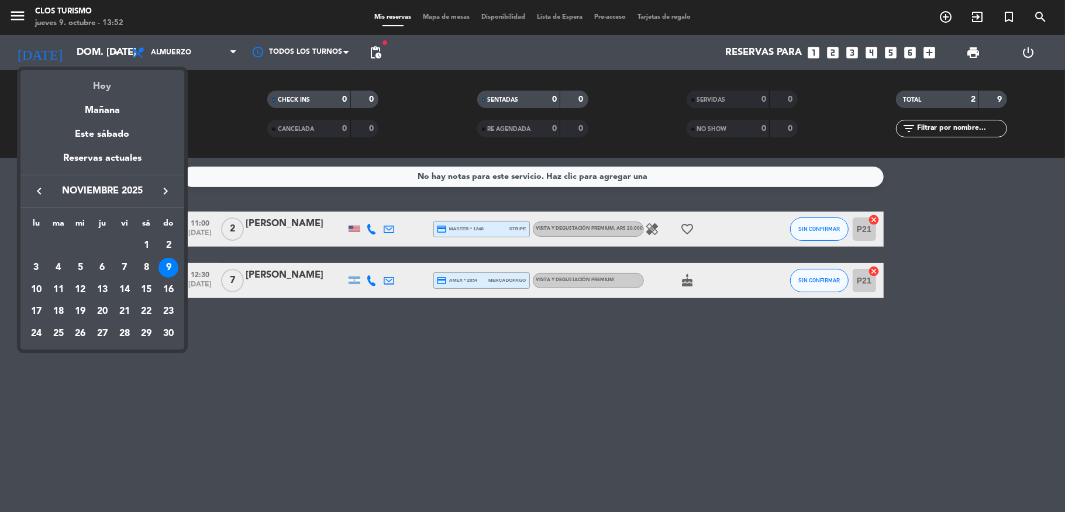
click at [95, 82] on div "Hoy" at bounding box center [102, 82] width 164 height 24
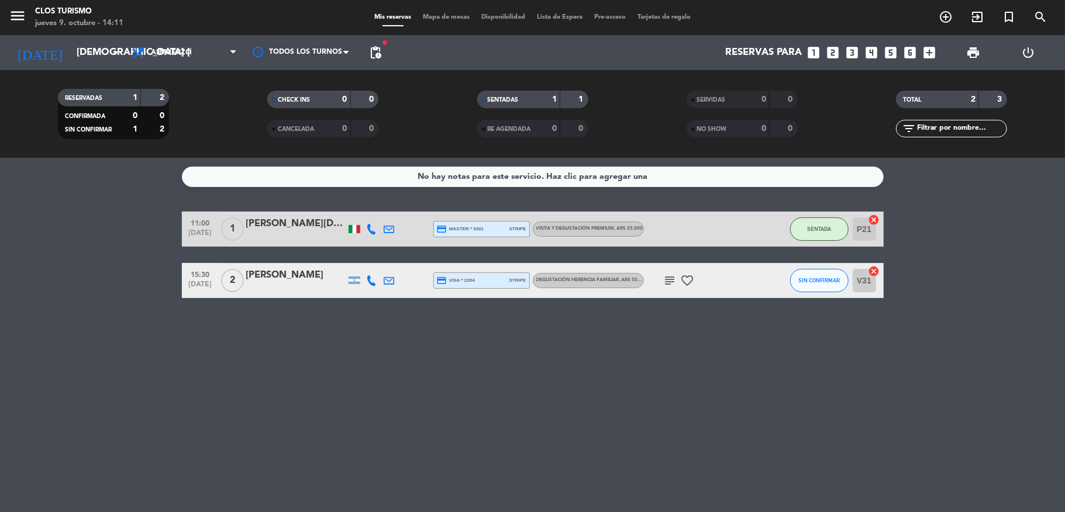
click at [88, 249] on bookings-row "11:00 [DATE] 1 [PERSON_NAME][DATE] credit_card master * 9391 stripe VISITA Y DE…" at bounding box center [532, 255] width 1065 height 87
click at [73, 56] on input "[DEMOGRAPHIC_DATA] [DATE]" at bounding box center [134, 53] width 126 height 23
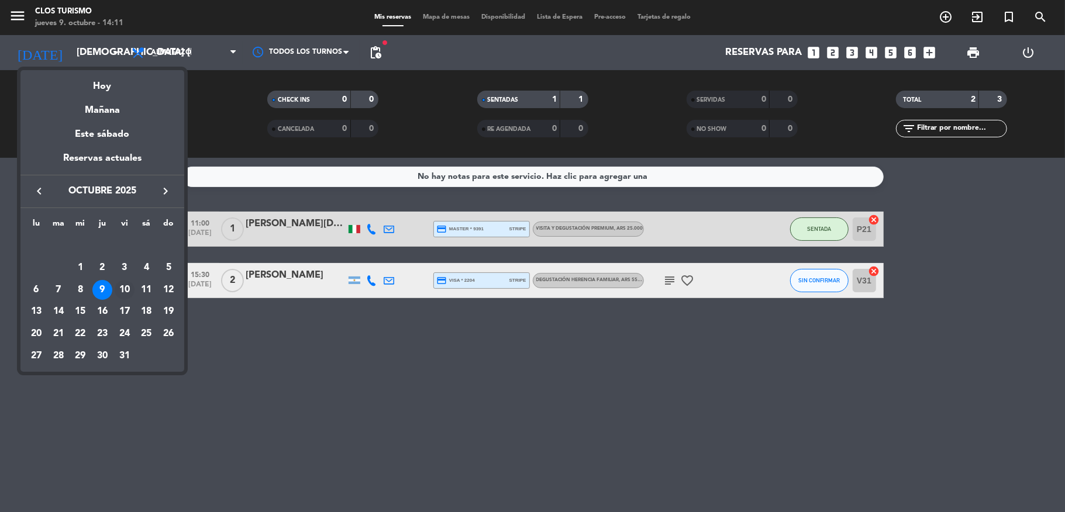
click at [125, 288] on div "10" at bounding box center [125, 290] width 20 height 20
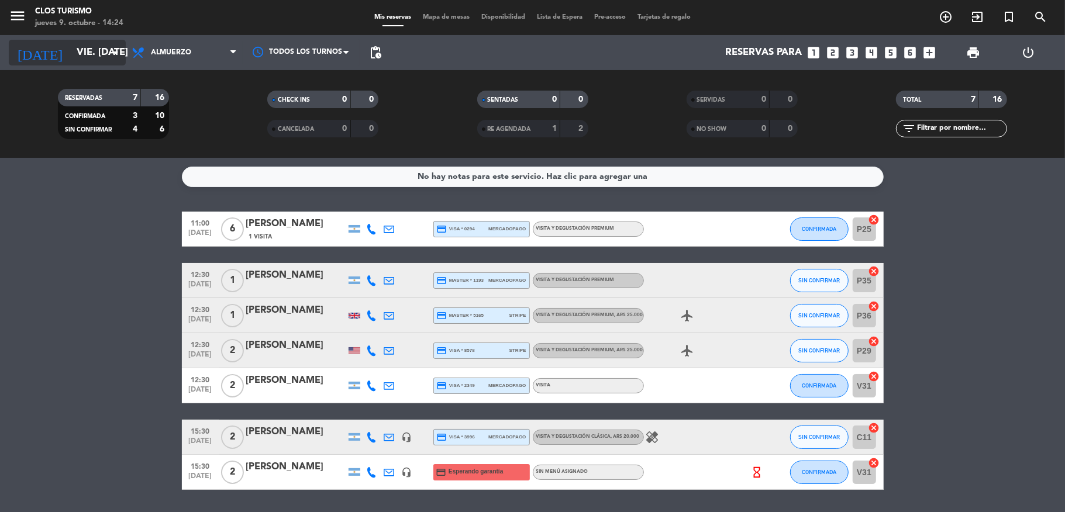
click at [78, 43] on input "vie. [DATE]" at bounding box center [134, 53] width 126 height 23
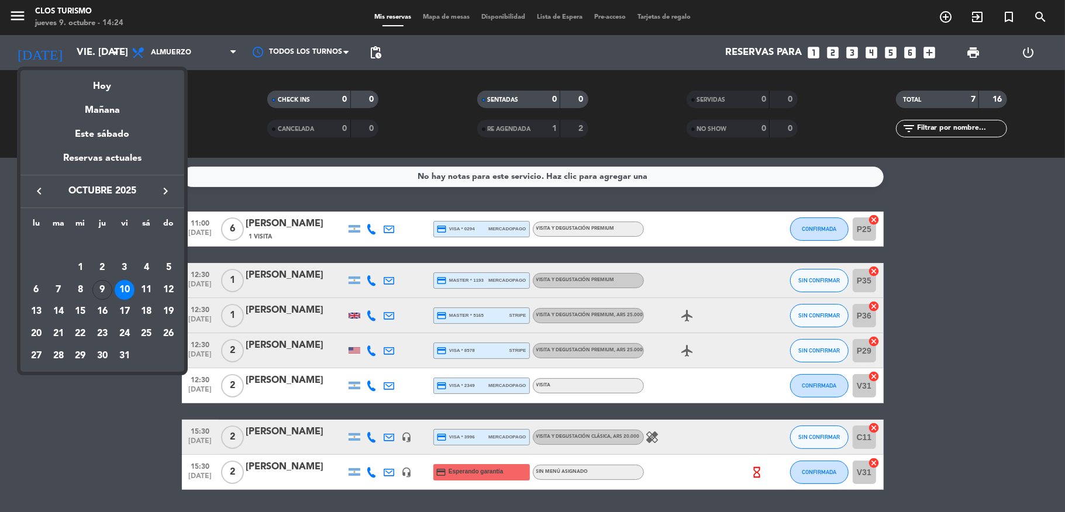
click at [0, 116] on div at bounding box center [532, 256] width 1065 height 512
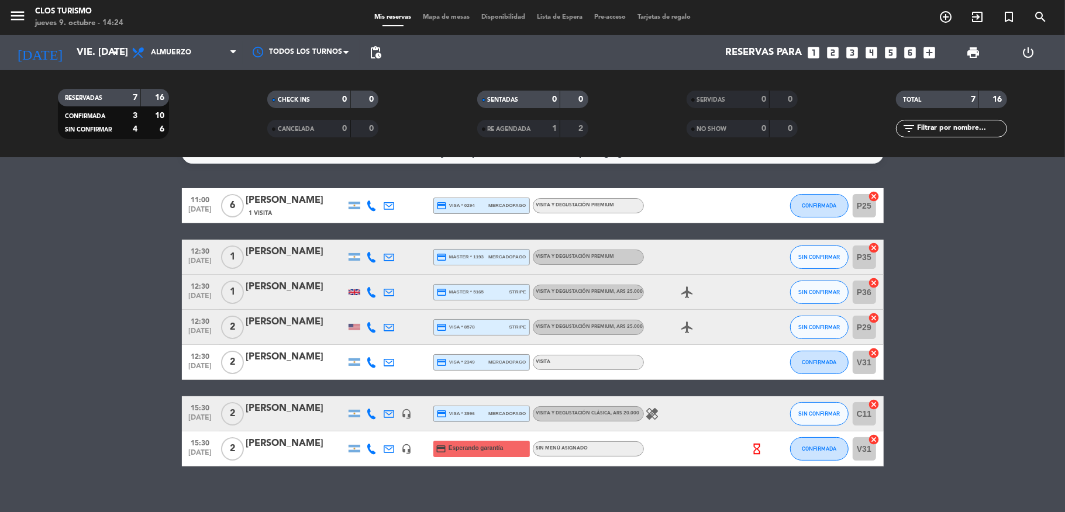
scroll to position [36, 0]
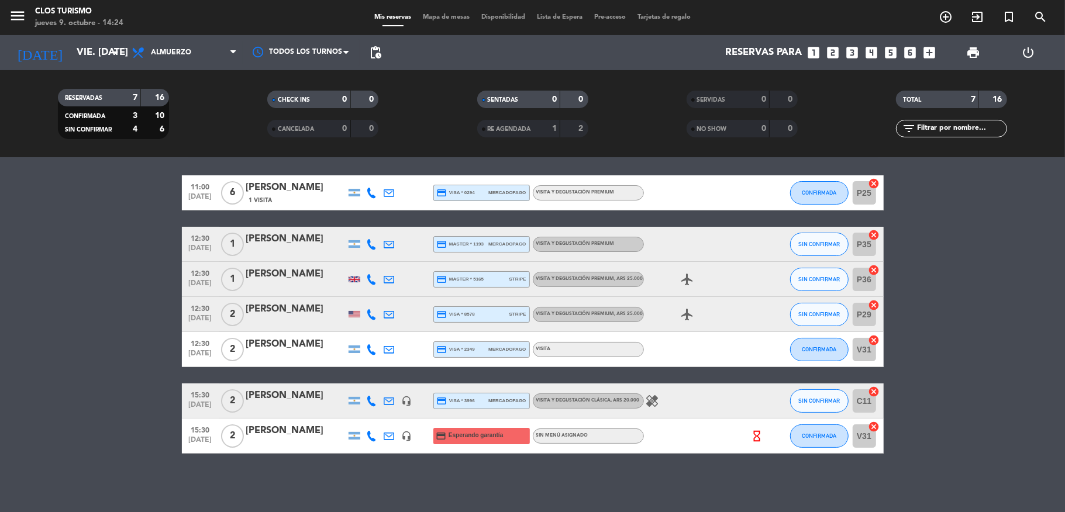
click at [367, 278] on icon at bounding box center [372, 279] width 11 height 11
click at [377, 260] on span "content_paste" at bounding box center [381, 260] width 9 height 9
click at [0, 291] on bookings-row "11:00 [DATE] 6 [PERSON_NAME] 1 Visita credit_card visa * 0294 mercadopago VISIT…" at bounding box center [532, 314] width 1065 height 278
click at [75, 39] on div "[DATE] vie. [DATE] arrow_drop_down" at bounding box center [67, 52] width 117 height 35
click at [71, 45] on input "vie. [DATE]" at bounding box center [134, 53] width 126 height 23
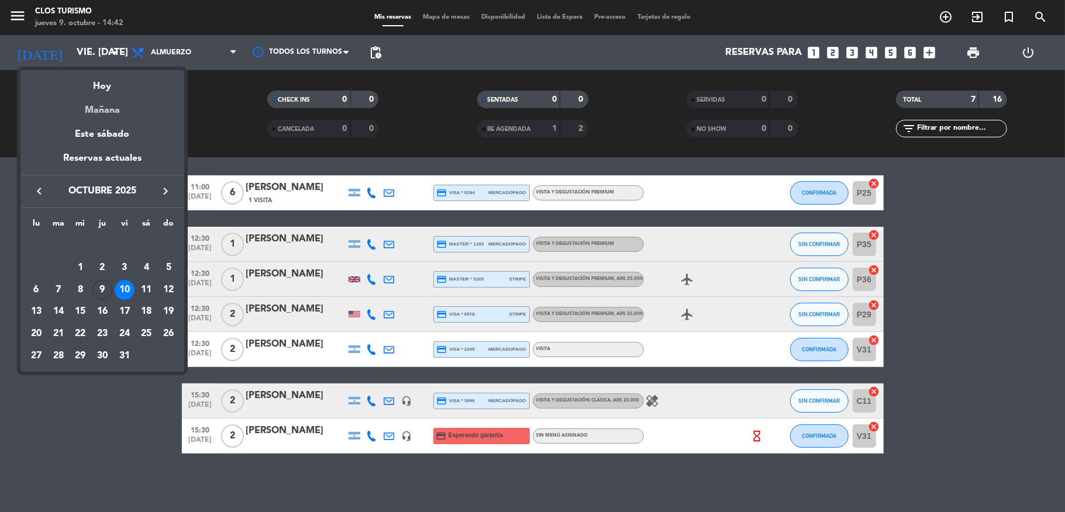
click at [92, 102] on div "Mañana" at bounding box center [102, 106] width 164 height 24
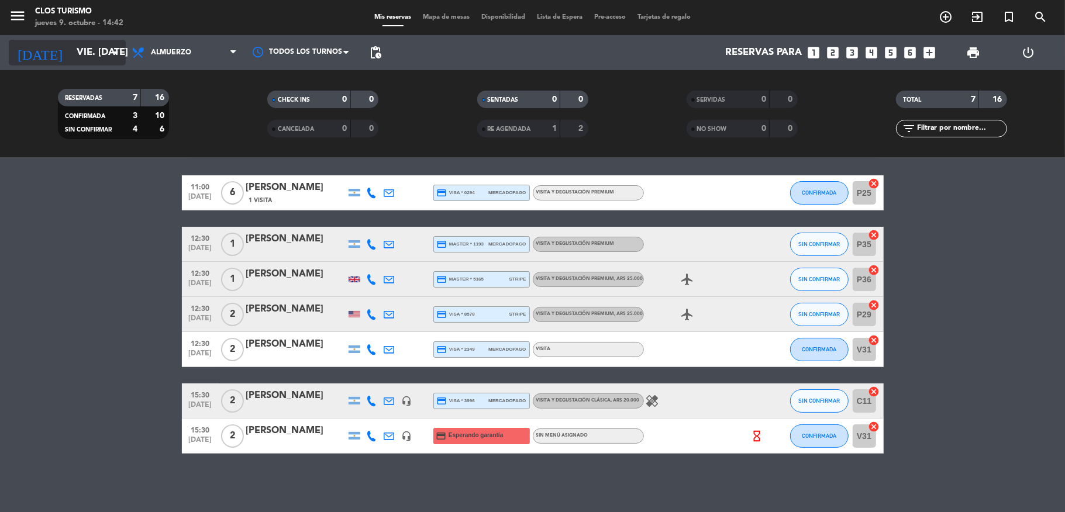
click at [75, 60] on input "vie. [DATE]" at bounding box center [134, 53] width 126 height 23
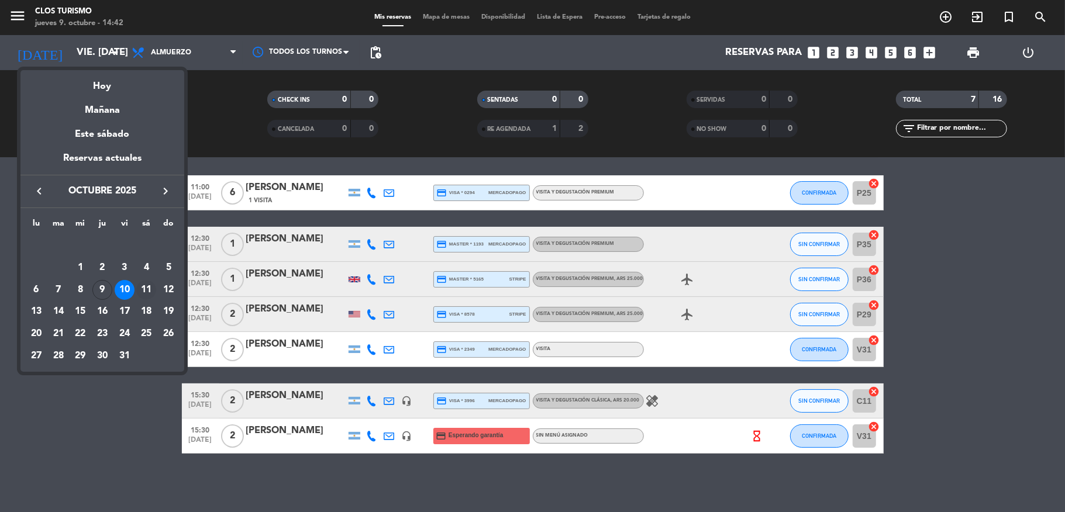
click at [148, 286] on div "11" at bounding box center [146, 290] width 20 height 20
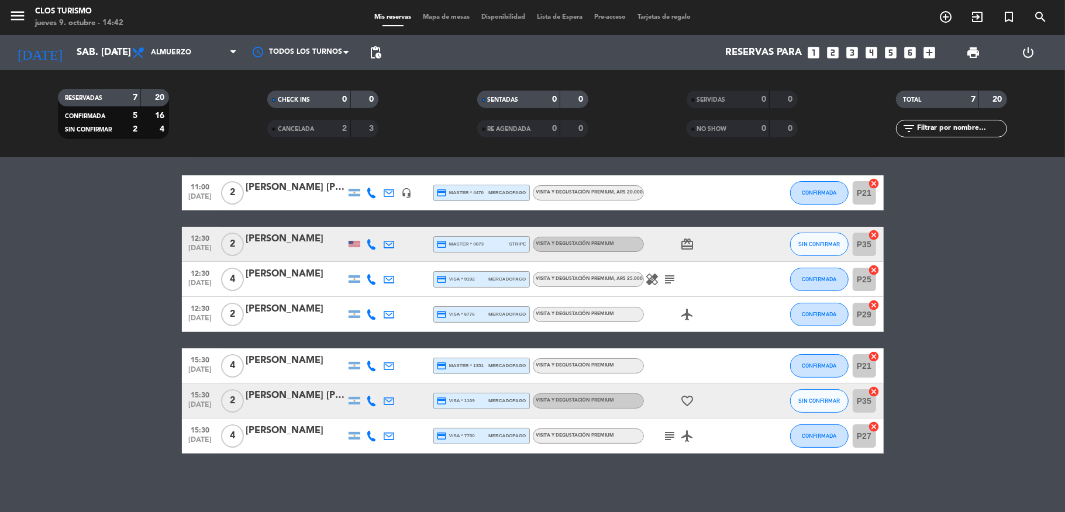
click at [85, 37] on div "[DATE] sáb. [DATE] arrow_drop_down" at bounding box center [67, 52] width 117 height 35
click at [85, 43] on input "sáb. [DATE]" at bounding box center [134, 53] width 126 height 23
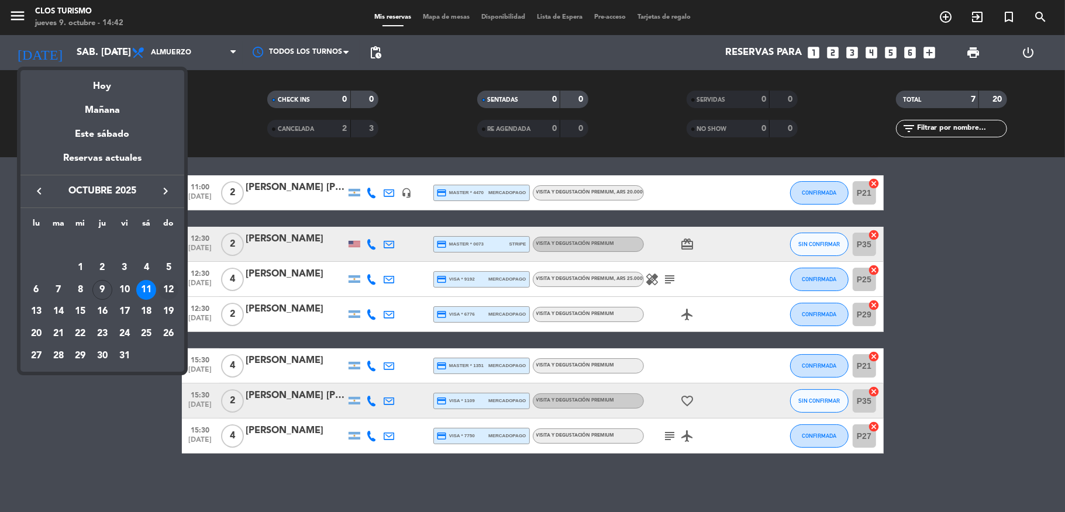
click at [167, 289] on div "12" at bounding box center [168, 290] width 20 height 20
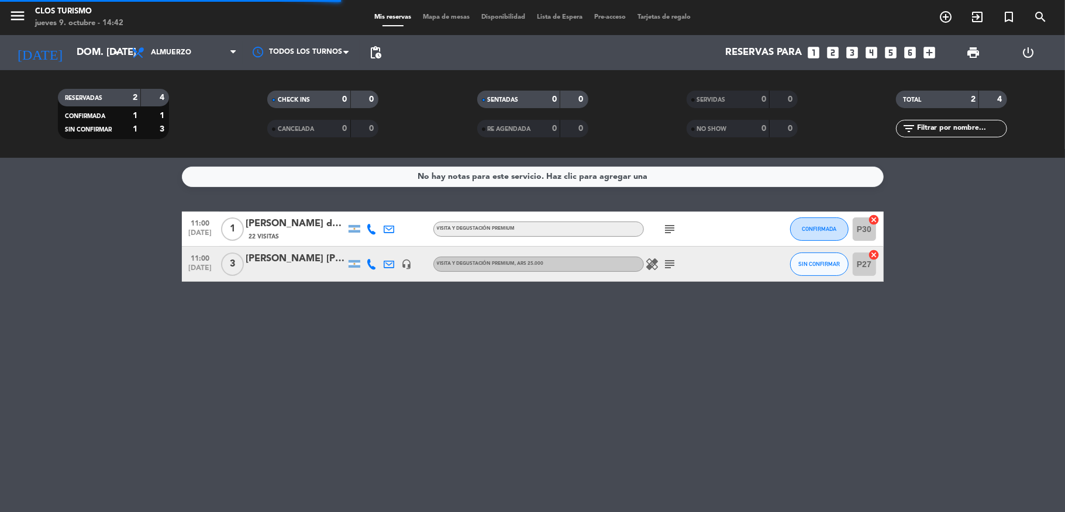
scroll to position [0, 0]
click at [64, 36] on div "[DATE] dom. [DATE] arrow_drop_down" at bounding box center [67, 52] width 117 height 35
click at [75, 70] on div "RESERVADAS 2 4 CONFIRMADA 1 1 SIN CONFIRMAR 1 3 CHECK INS 0 0 CANCELADA 0 0 SEN…" at bounding box center [532, 114] width 1065 height 88
click at [85, 40] on div "[DATE] dom. [DATE] arrow_drop_down" at bounding box center [67, 53] width 117 height 26
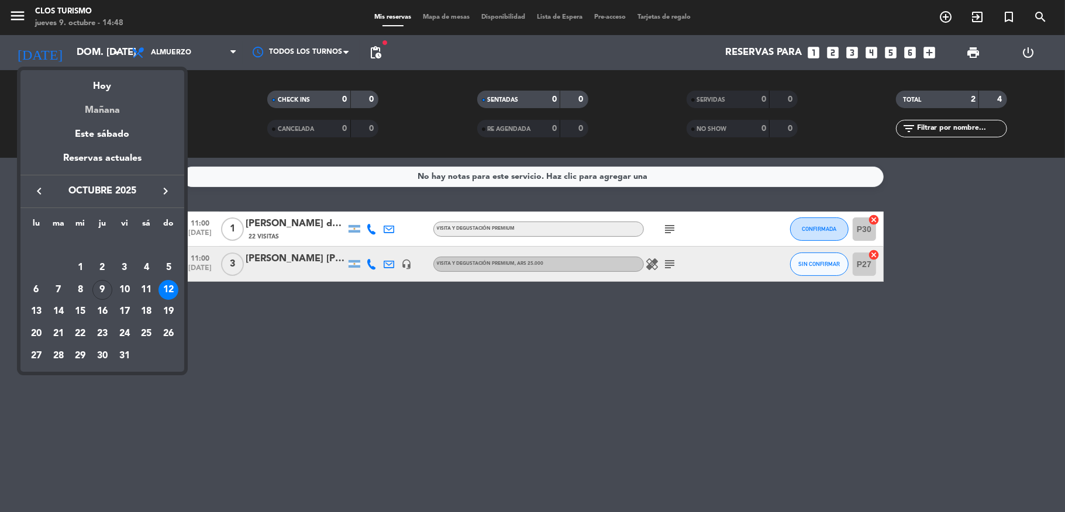
click at [97, 109] on div "Mañana" at bounding box center [102, 106] width 164 height 24
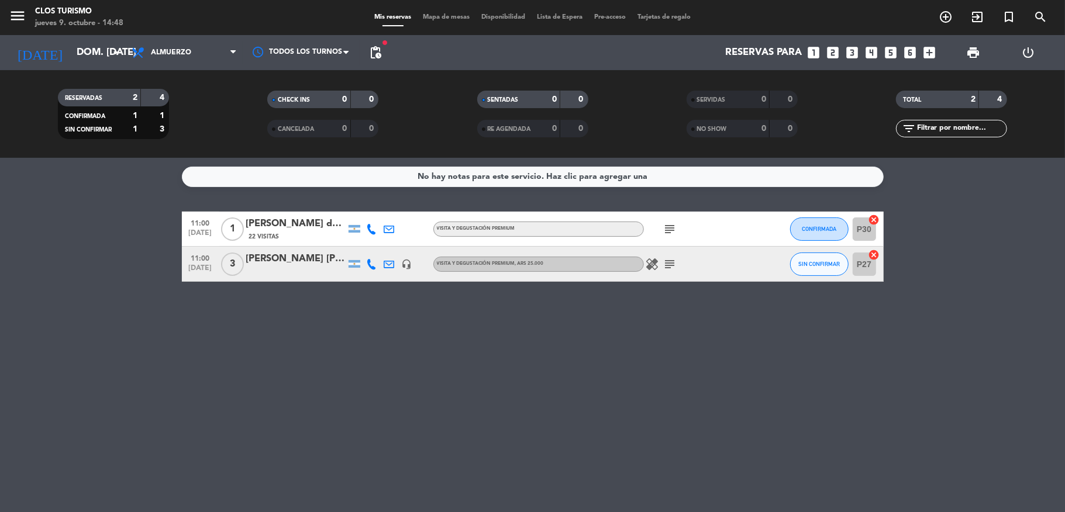
type input "vie. [DATE]"
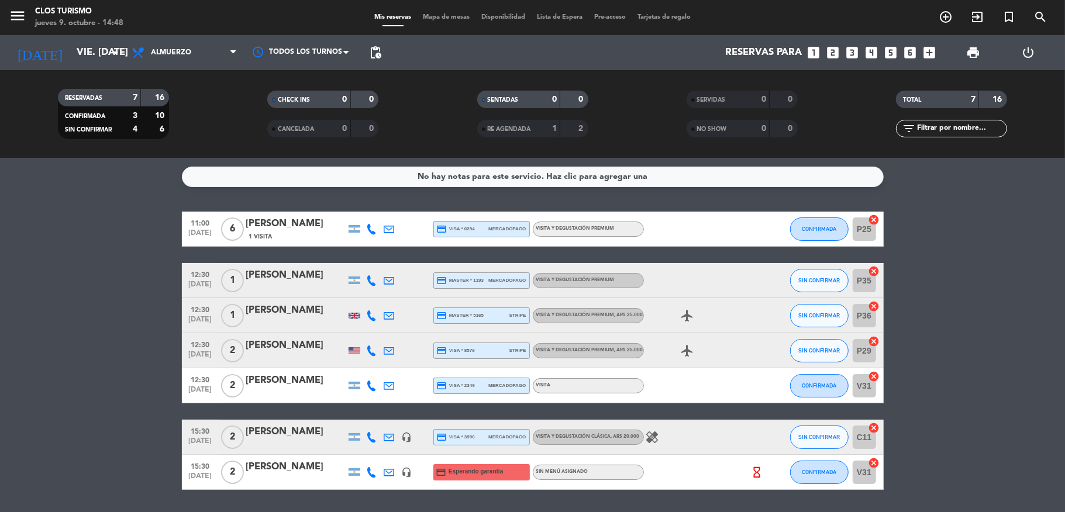
click at [268, 315] on div "[PERSON_NAME]" at bounding box center [295, 310] width 99 height 15
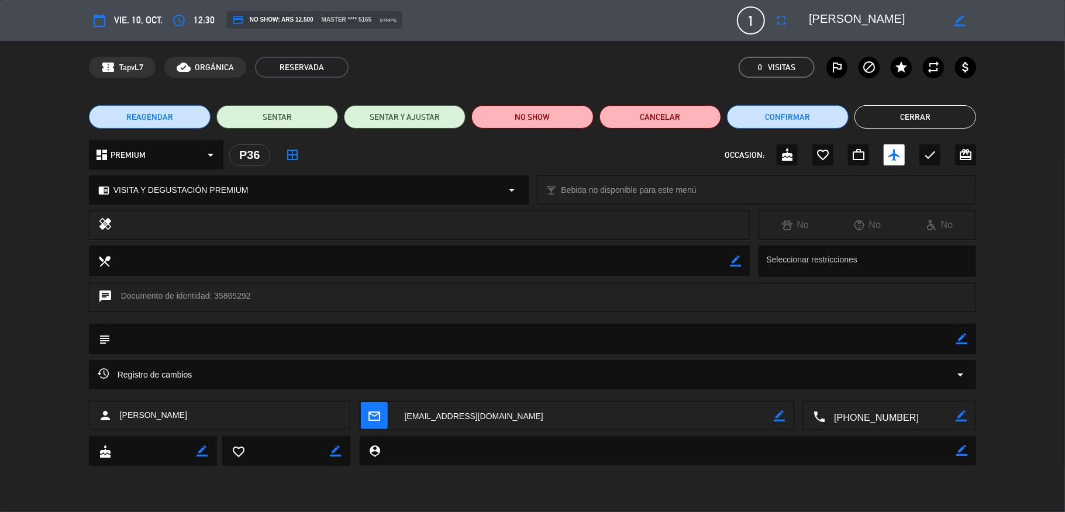
click at [159, 112] on span "REAGENDAR" at bounding box center [149, 117] width 47 height 12
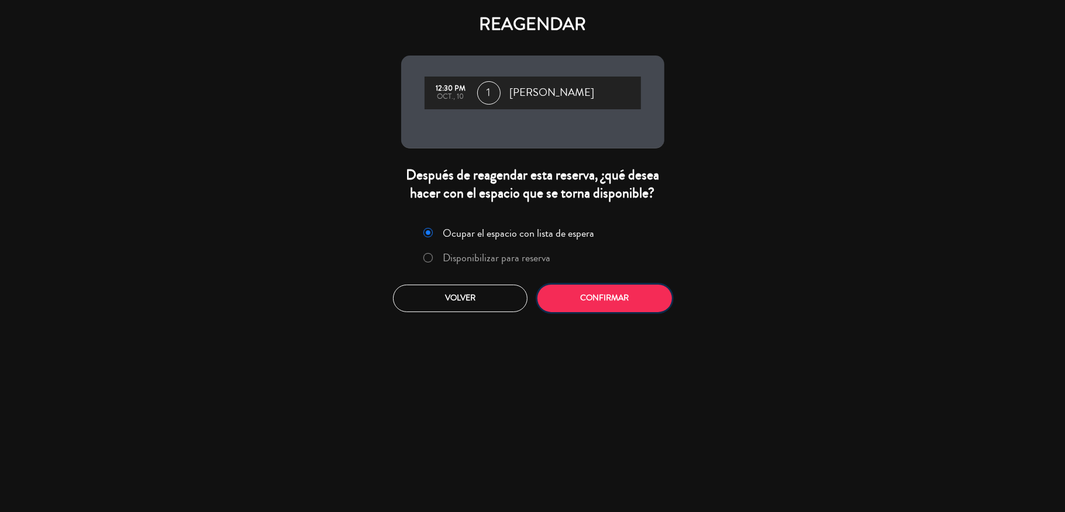
click at [572, 296] on button "Confirmar" at bounding box center [604, 298] width 134 height 27
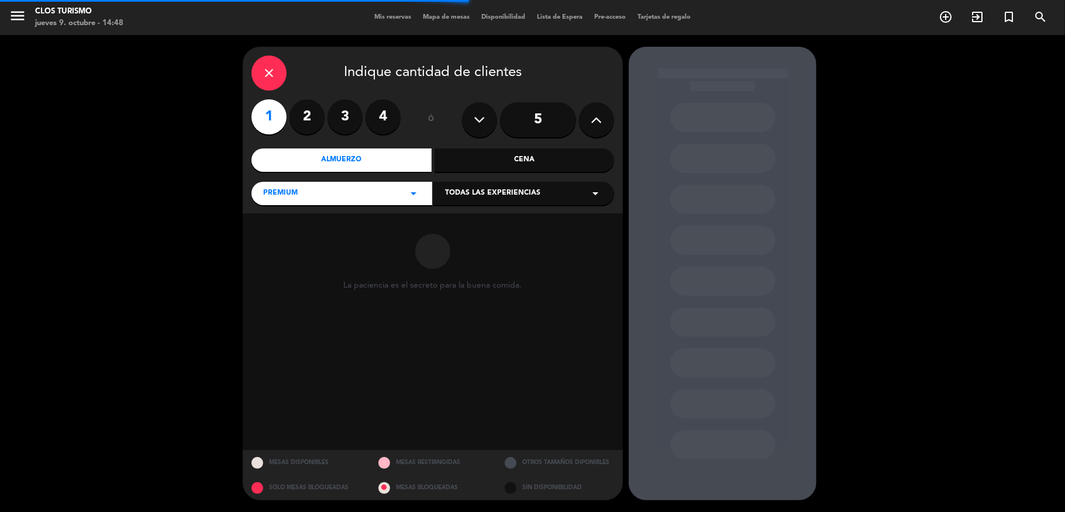
click at [462, 197] on span "Todas las experiencias" at bounding box center [492, 194] width 95 height 12
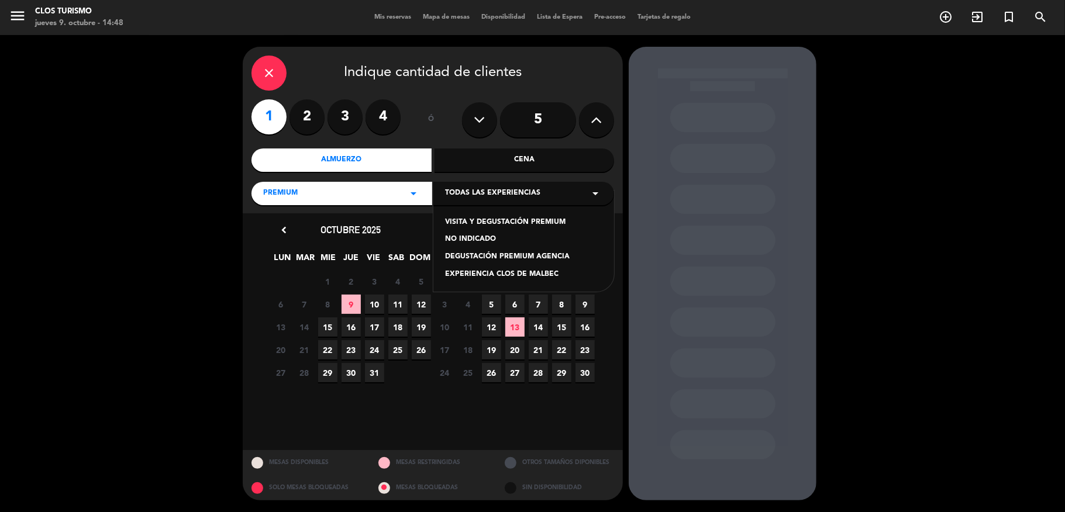
click at [531, 217] on div "VISITA Y DEGUSTACIÓN PREMIUM" at bounding box center [523, 223] width 157 height 12
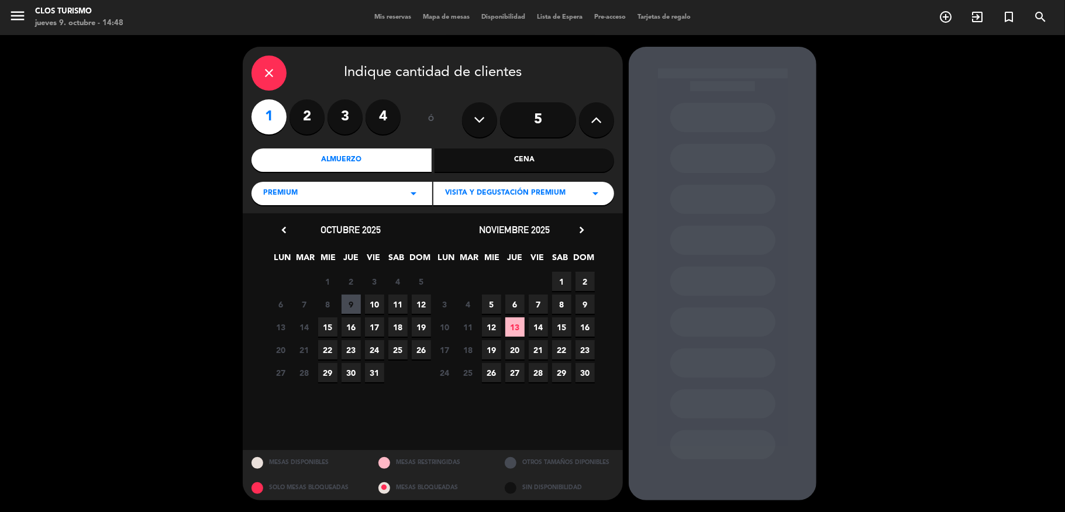
click at [423, 304] on span "12" at bounding box center [421, 304] width 19 height 19
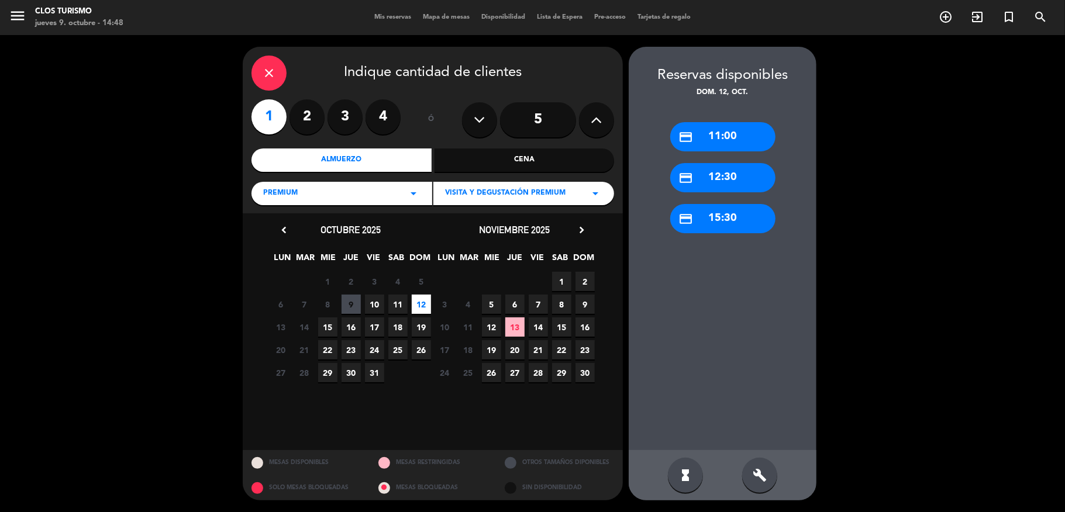
click at [716, 136] on div "credit_card 11:00" at bounding box center [722, 136] width 105 height 29
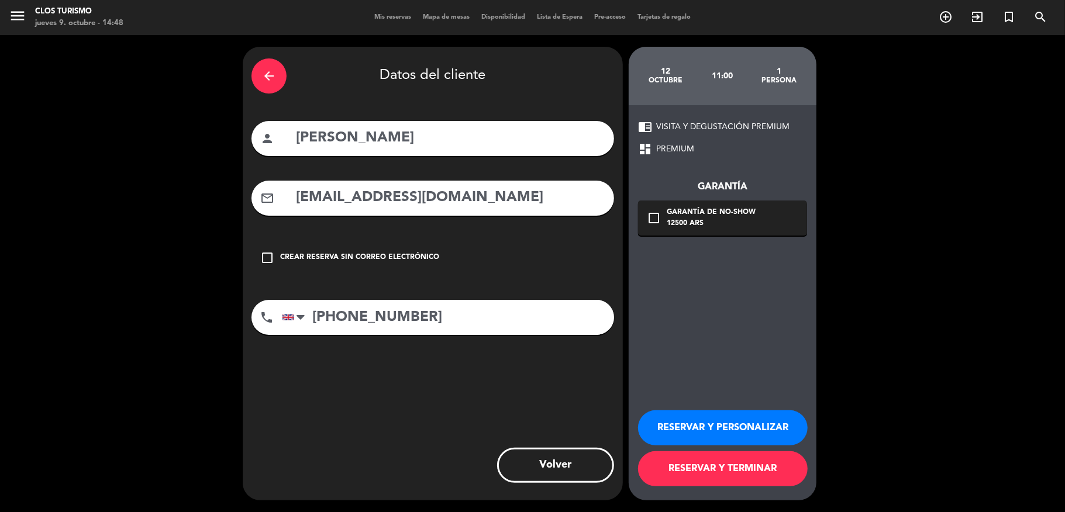
click at [693, 424] on button "RESERVAR Y PERSONALIZAR" at bounding box center [723, 427] width 170 height 35
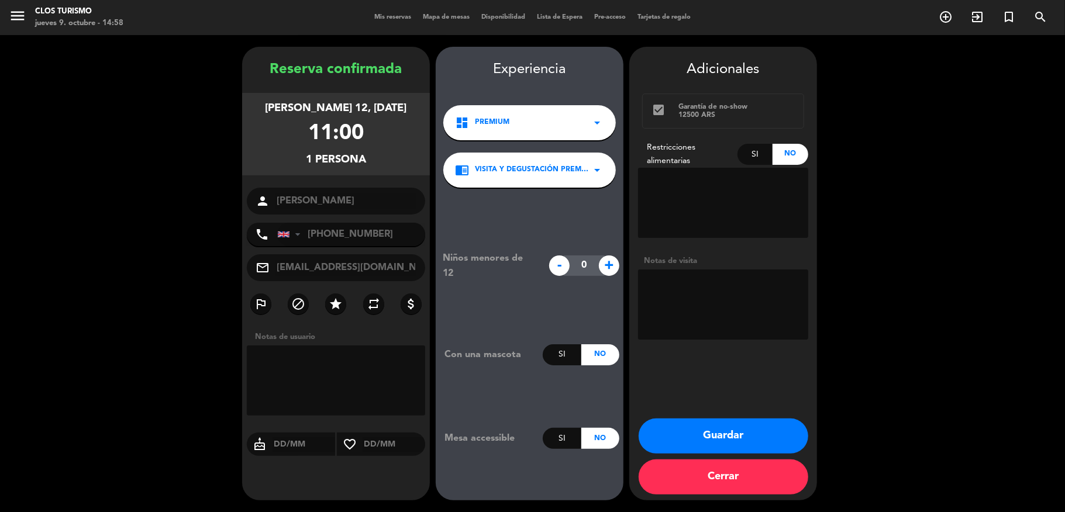
click at [761, 431] on button "Guardar" at bounding box center [723, 436] width 170 height 35
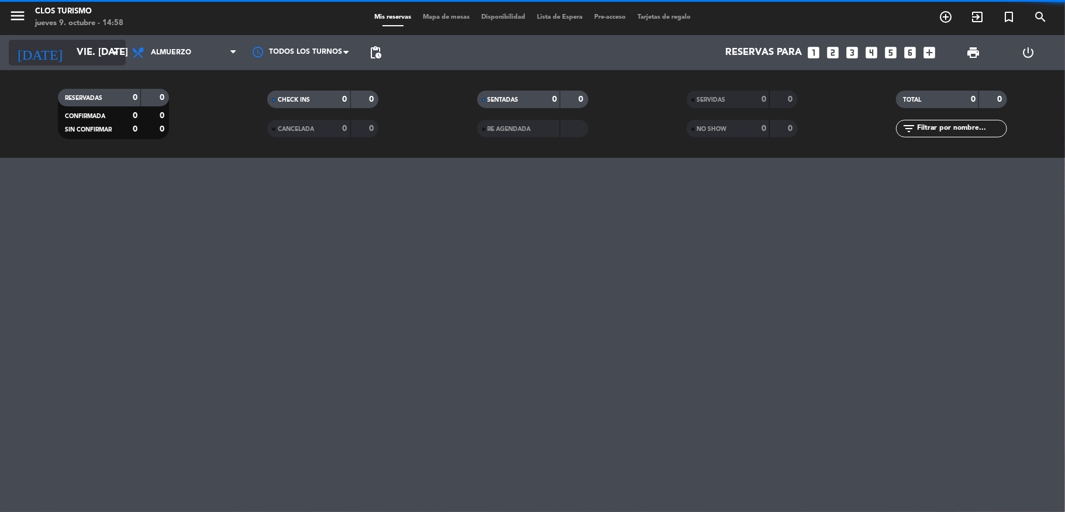
click at [71, 50] on input "vie. [DATE]" at bounding box center [134, 53] width 126 height 23
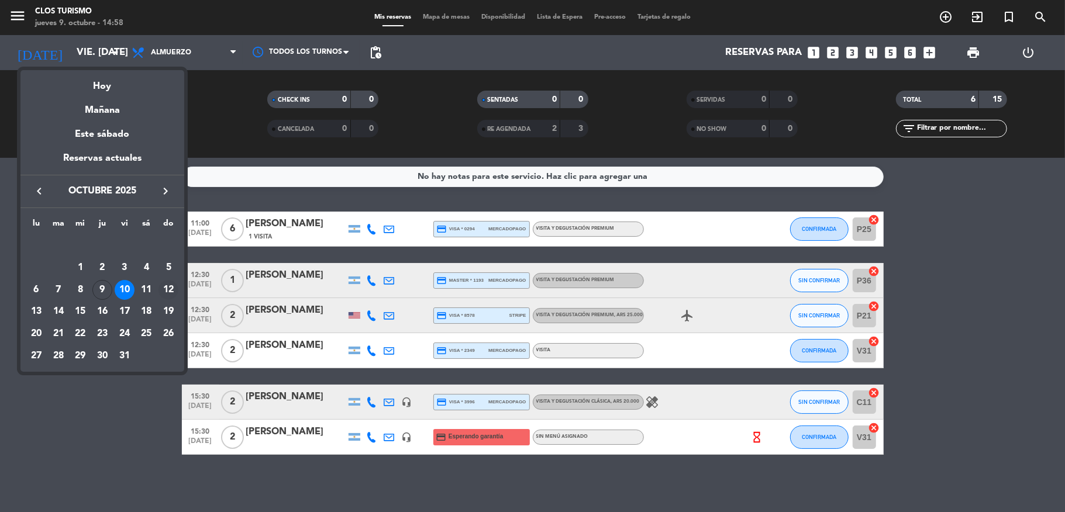
click at [173, 284] on div "12" at bounding box center [168, 290] width 20 height 20
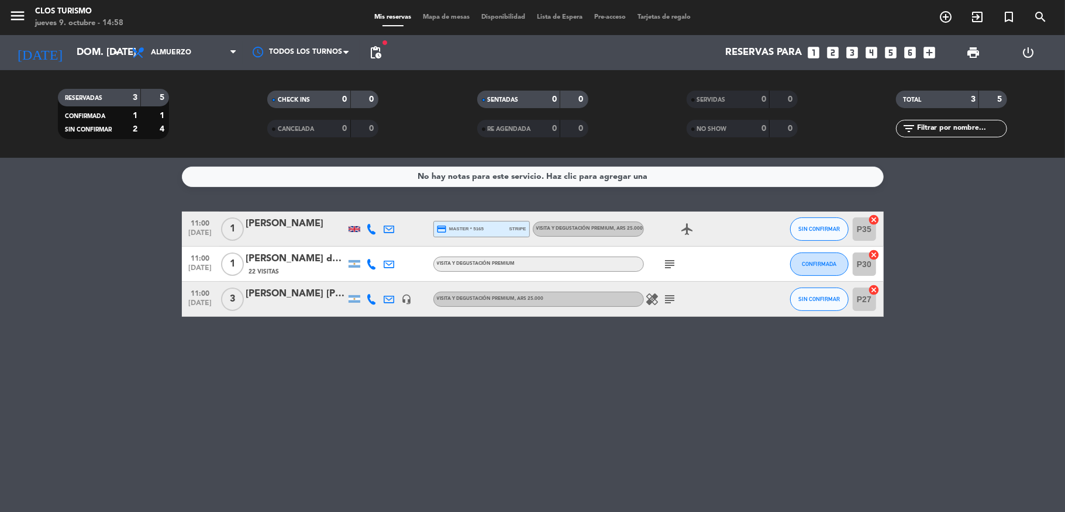
drag, startPoint x: 388, startPoint y: 46, endPoint x: 380, endPoint y: 50, distance: 9.4
click at [388, 46] on div "Reservas para looks_one looks_two looks_3 looks_4 looks_5 looks_6 add_box" at bounding box center [664, 52] width 554 height 35
click at [380, 50] on span "pending_actions" at bounding box center [375, 53] width 14 height 14
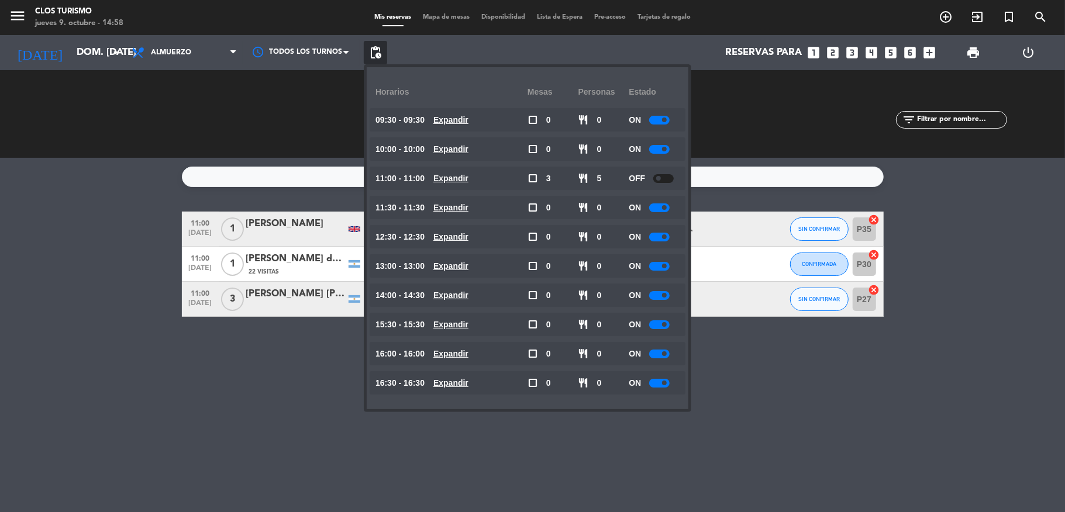
click at [94, 192] on div "No hay notas para este servicio. Haz clic para agregar una 11:00 [DATE] 1 [PERS…" at bounding box center [532, 335] width 1065 height 354
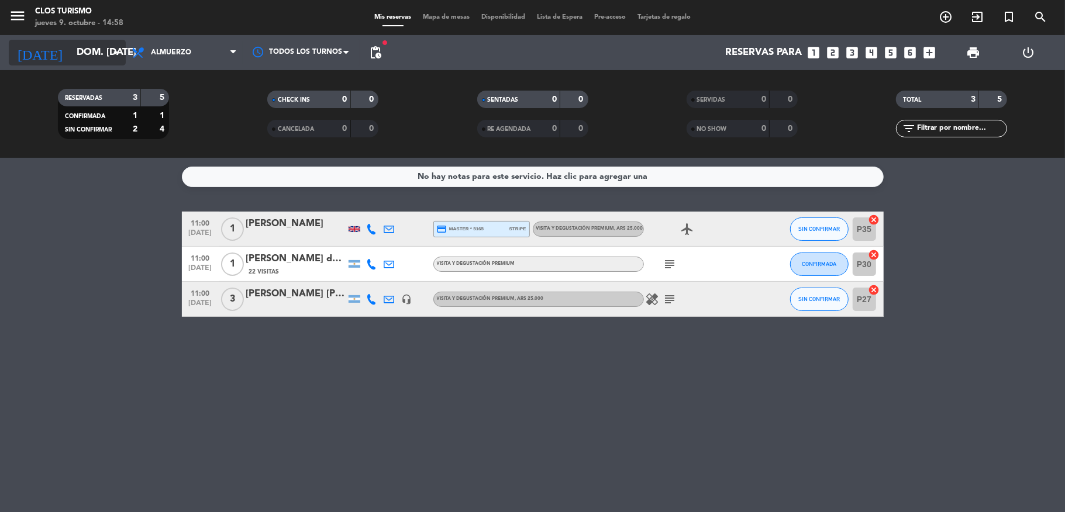
click at [71, 54] on input "dom. [DATE]" at bounding box center [134, 53] width 126 height 23
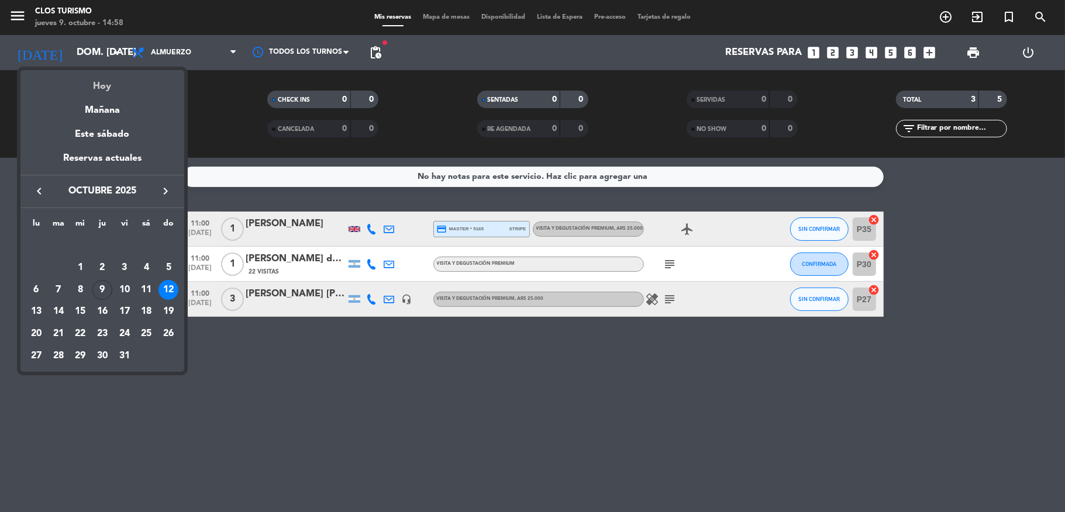
click at [109, 85] on div "Hoy" at bounding box center [102, 82] width 164 height 24
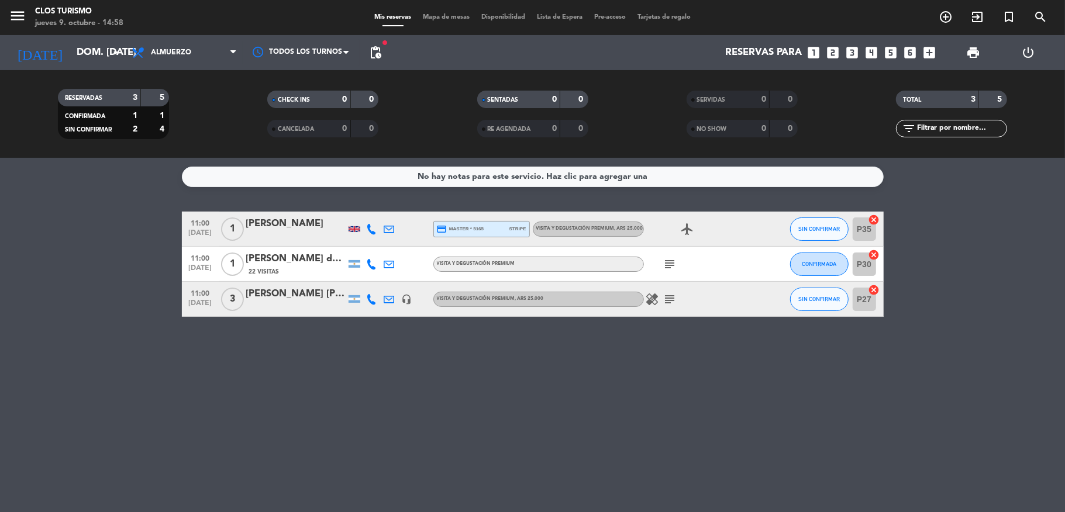
type input "[DEMOGRAPHIC_DATA] [DATE]"
